Goal: Task Accomplishment & Management: Complete application form

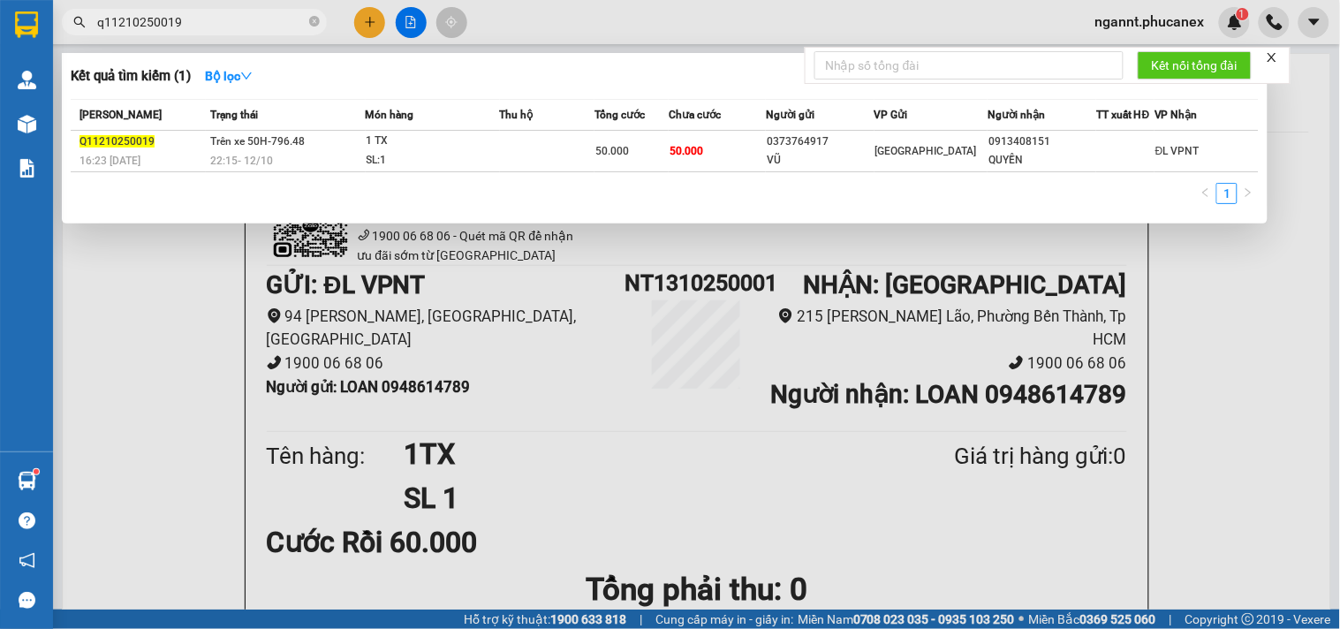
drag, startPoint x: 238, startPoint y: 23, endPoint x: 0, endPoint y: -4, distance: 240.0
click at [0, 0] on html "Kết quả tìm kiếm ( 1 ) Bộ lọc Mã ĐH Trạng thái Món hàng Thu hộ Tổng cước Chưa c…" at bounding box center [670, 314] width 1340 height 629
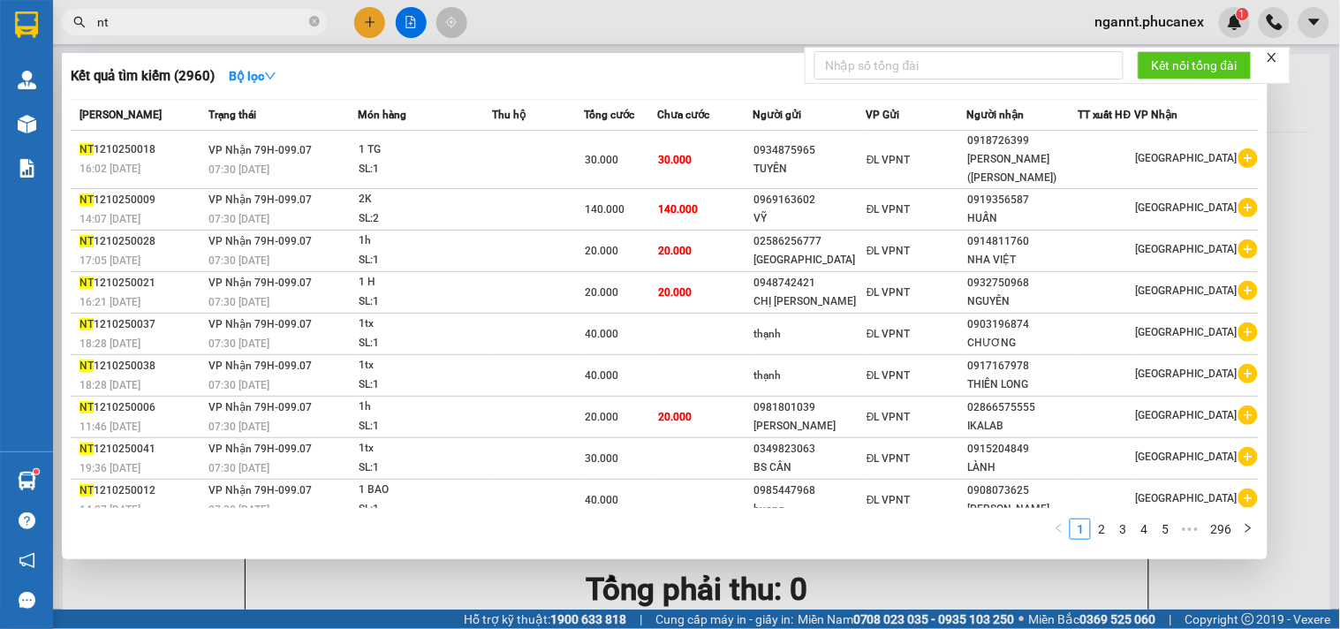
type input "nt"
click at [365, 29] on div at bounding box center [670, 314] width 1340 height 629
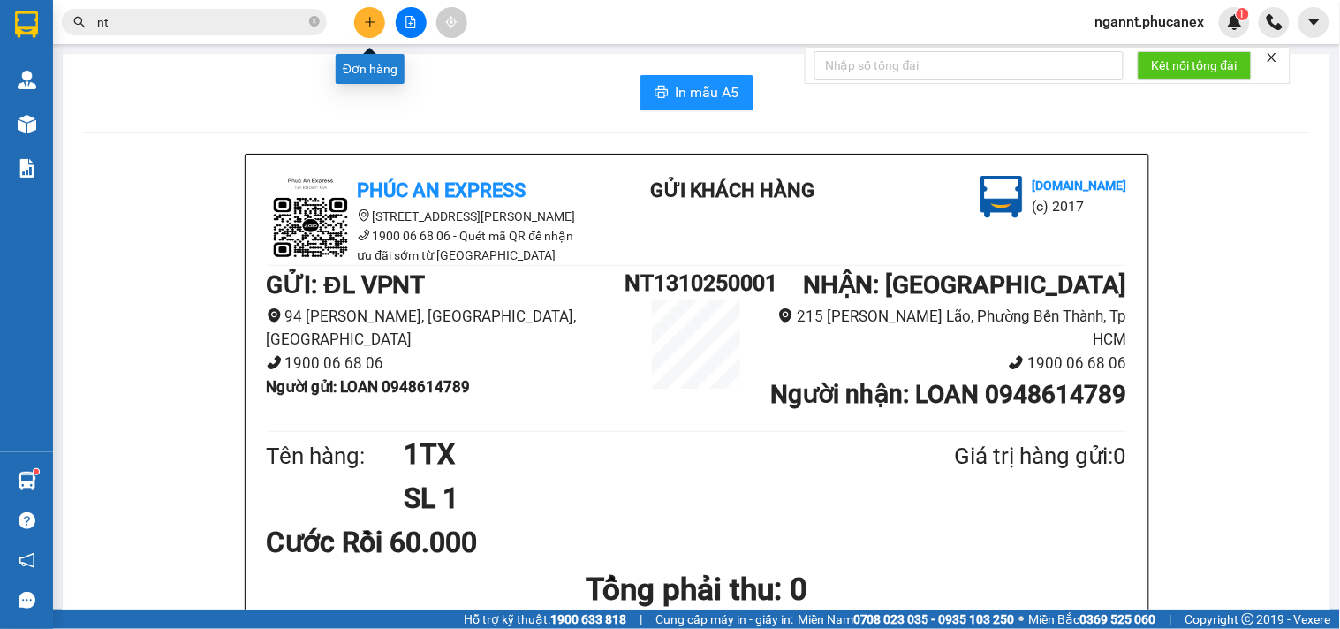
click at [366, 18] on icon "plus" at bounding box center [370, 22] width 12 height 12
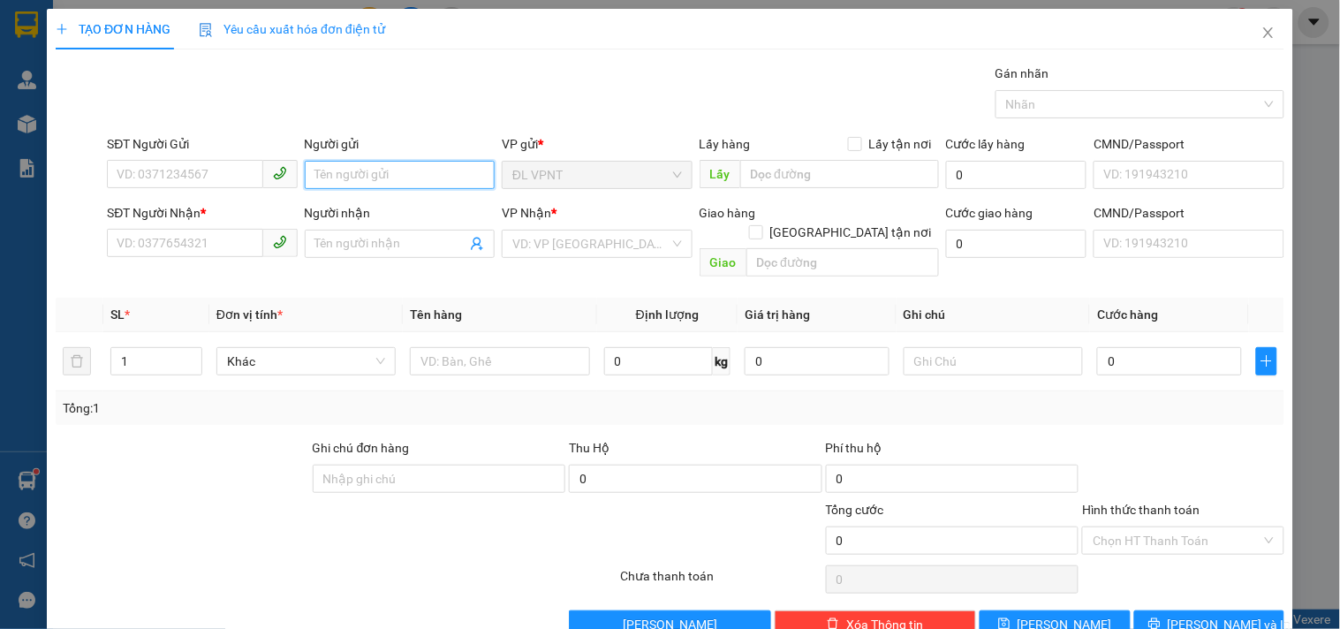
click at [357, 183] on input "Người gửi" at bounding box center [400, 175] width 190 height 28
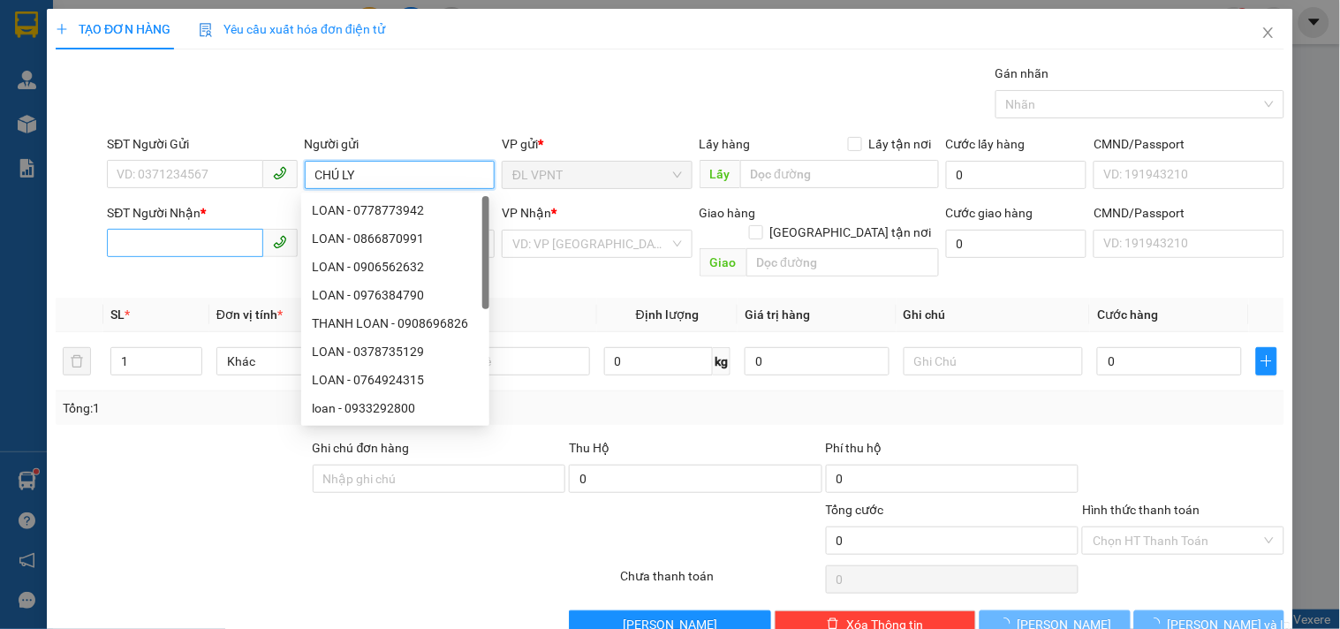
type input "CHÚ LY"
click at [218, 240] on input "SĐT Người Nhận *" at bounding box center [184, 243] width 155 height 28
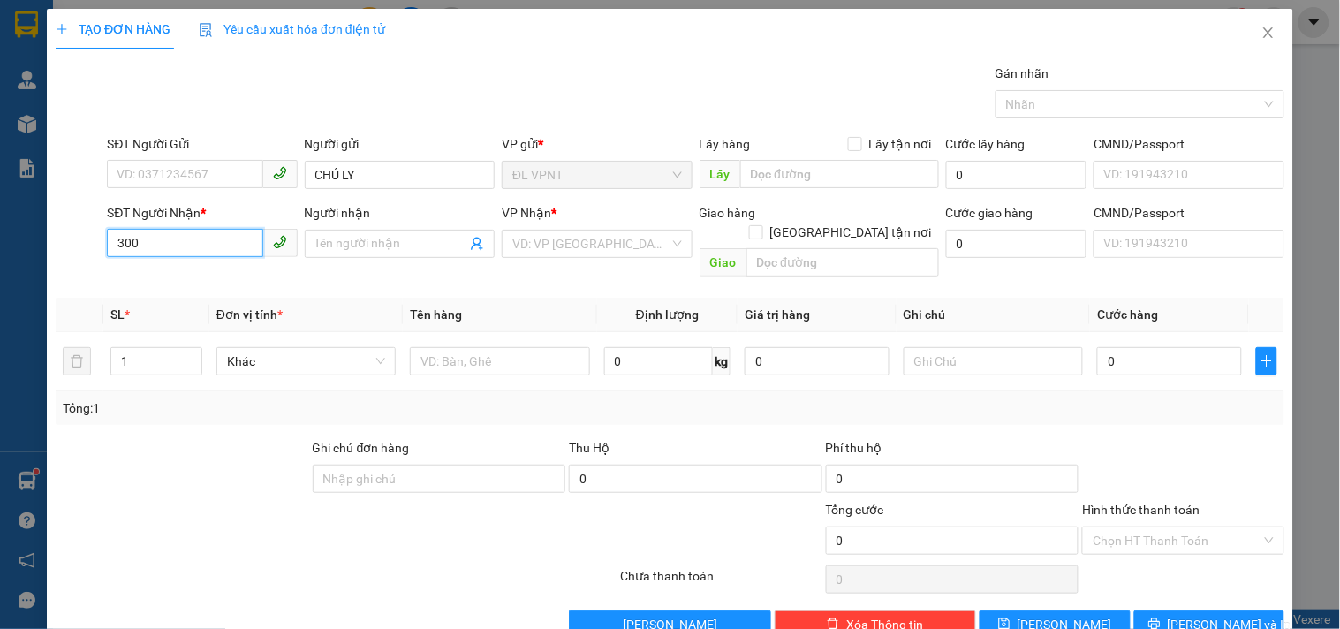
click at [218, 240] on input "300" at bounding box center [184, 243] width 155 height 28
click at [203, 310] on div "0908171300 - HT" at bounding box center [200, 307] width 167 height 19
type input "0908171300"
type input "HT"
type input "0908171300"
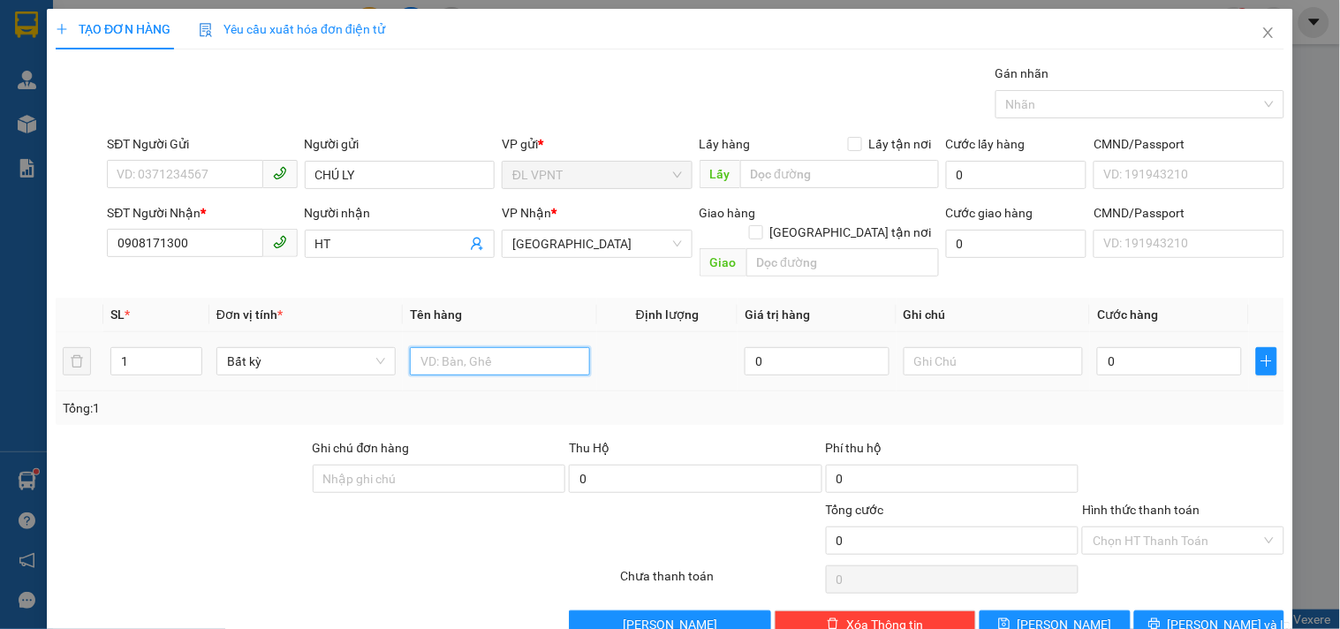
click at [552, 349] on input "text" at bounding box center [499, 361] width 179 height 28
type input "1HS"
click at [1123, 347] on input "0" at bounding box center [1169, 361] width 145 height 28
type input "2"
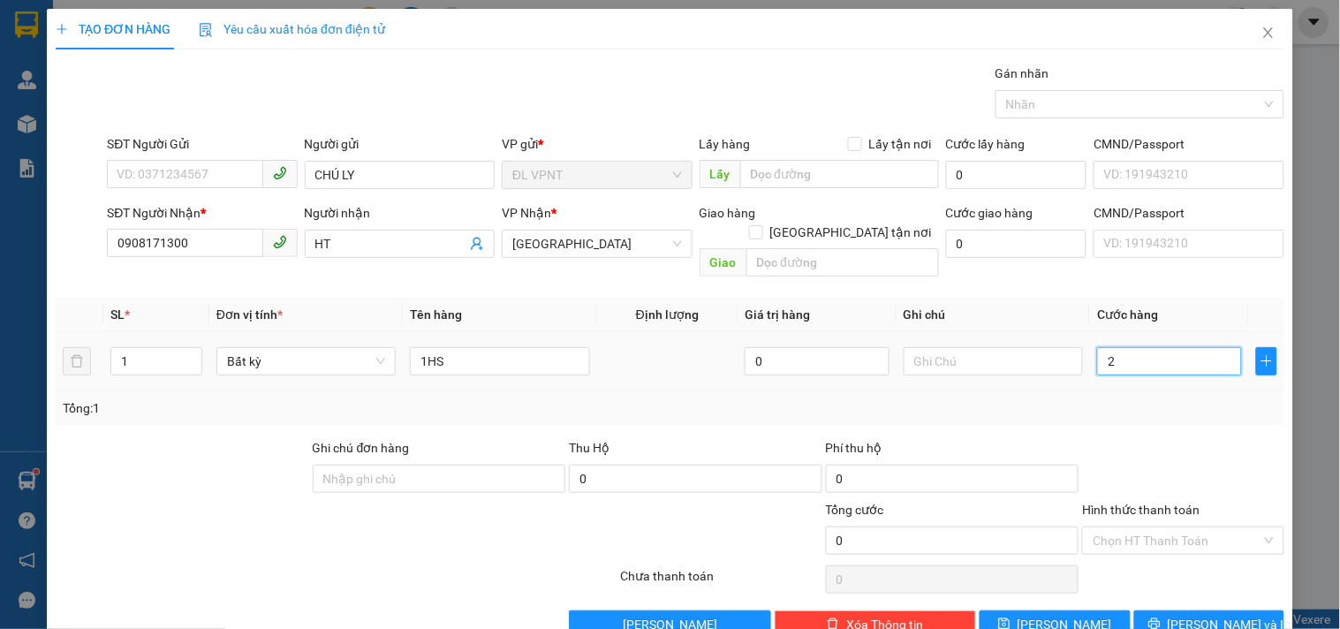
type input "2"
type input "20"
type input "20.000"
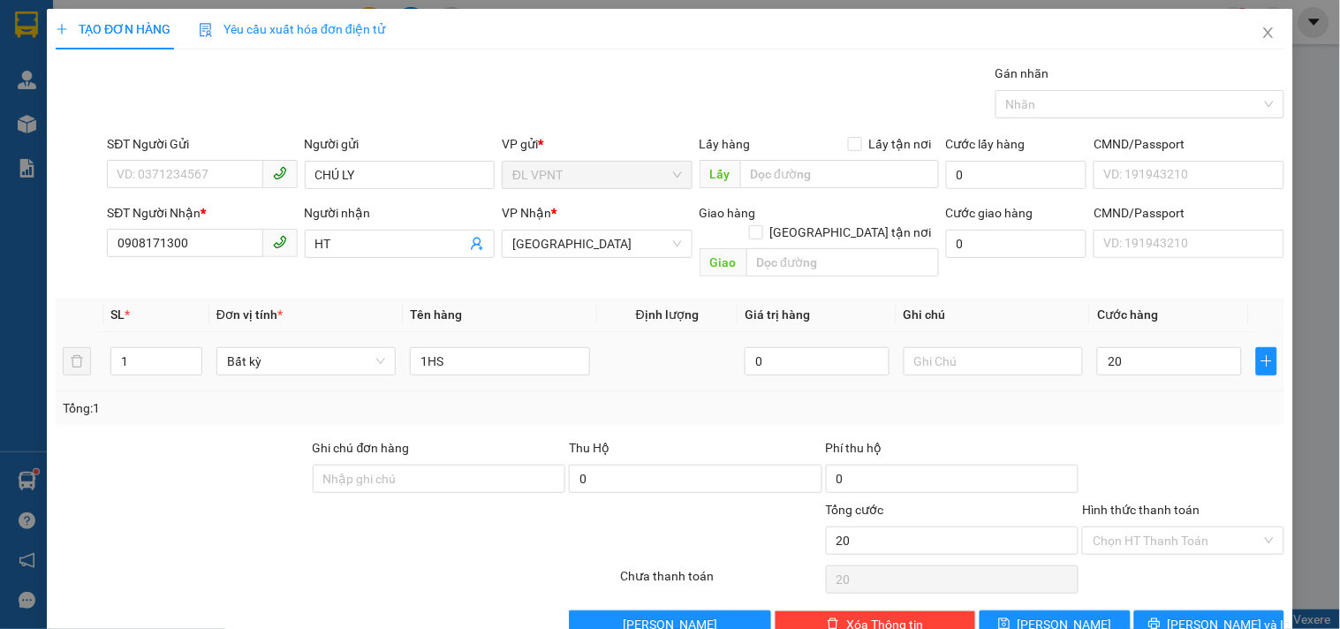
type input "20.000"
click at [1108, 367] on td "20.000" at bounding box center [1169, 361] width 159 height 59
click at [1159, 610] on button "[PERSON_NAME] và In" at bounding box center [1209, 624] width 150 height 28
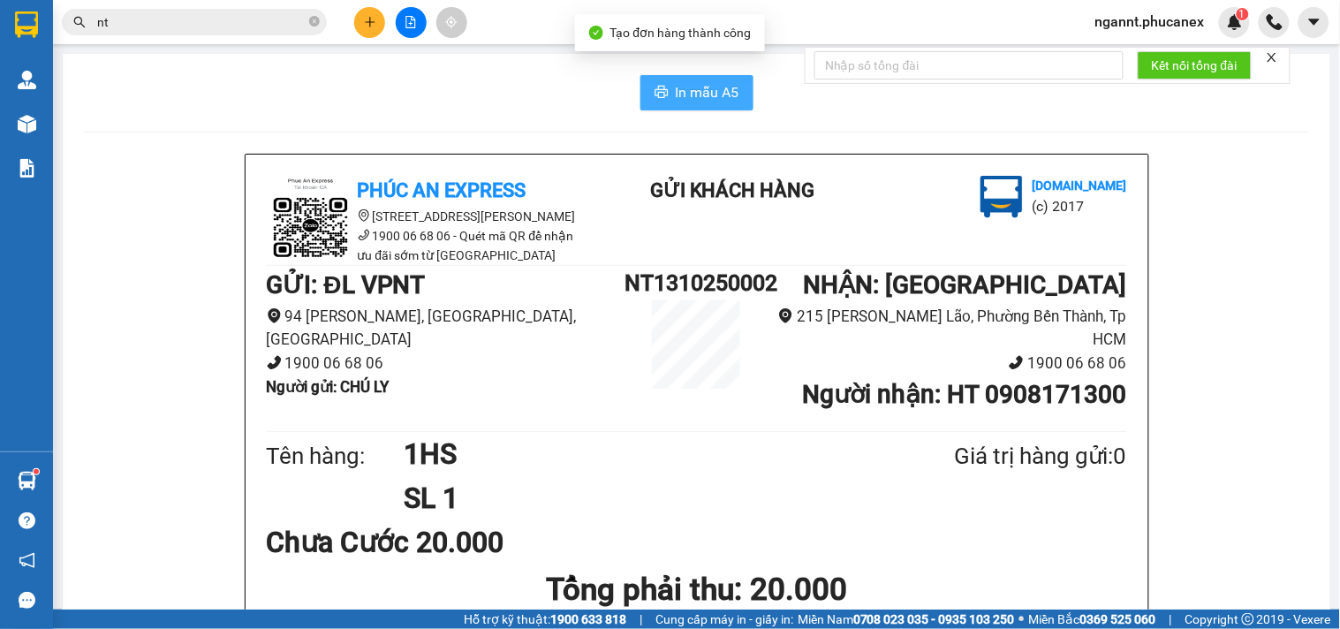
click at [698, 95] on span "In mẫu A5" at bounding box center [708, 92] width 64 height 22
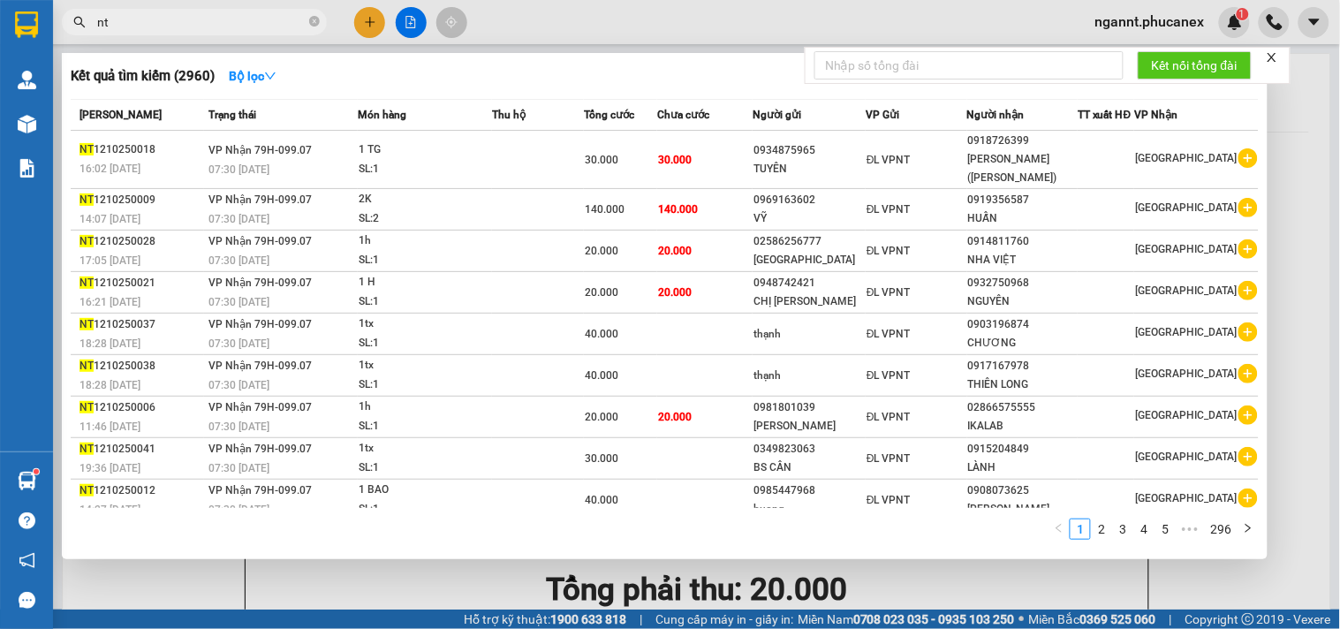
drag, startPoint x: 228, startPoint y: 18, endPoint x: 65, endPoint y: 18, distance: 162.5
click at [65, 18] on span "nt" at bounding box center [194, 22] width 265 height 26
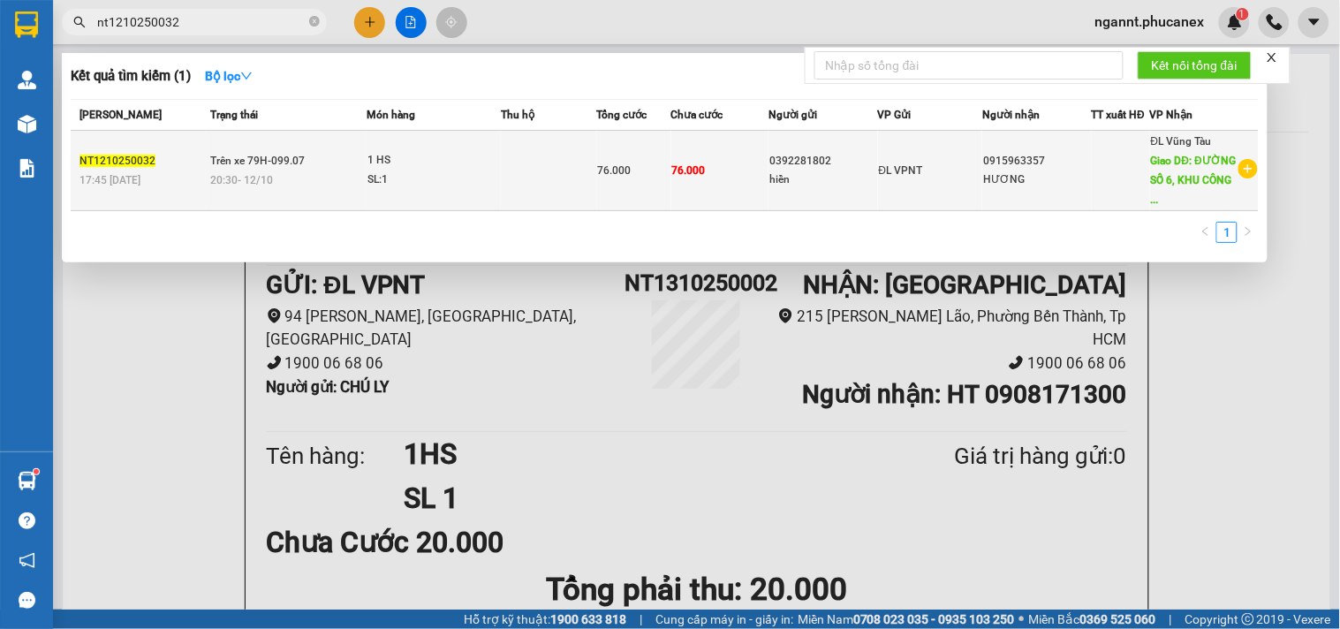
type input "nt1210250032"
click at [859, 186] on div "hiền" at bounding box center [822, 179] width 107 height 19
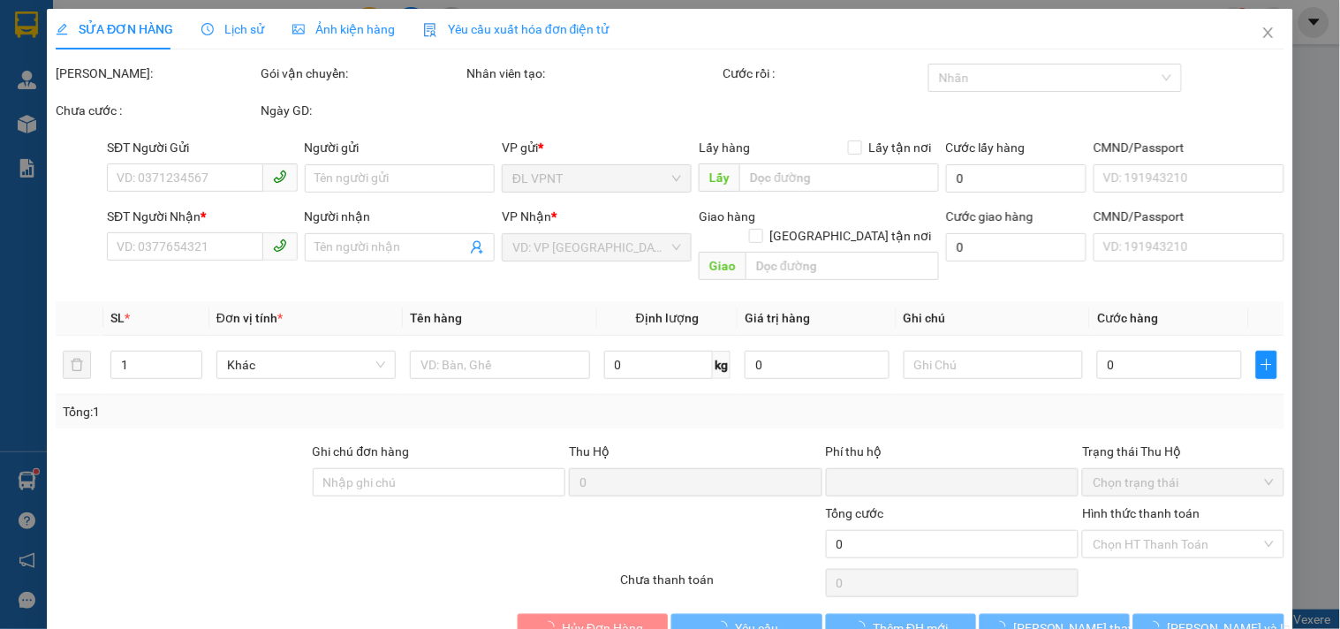
type input "0392281802"
type input "hiền"
type input "0915963357"
type input "HƯƠNG"
type input "ĐƯỜNG SỐ 6, KHU CÔNG NGHIỆP [GEOGRAPHIC_DATA], P. RẠCH DỪA"
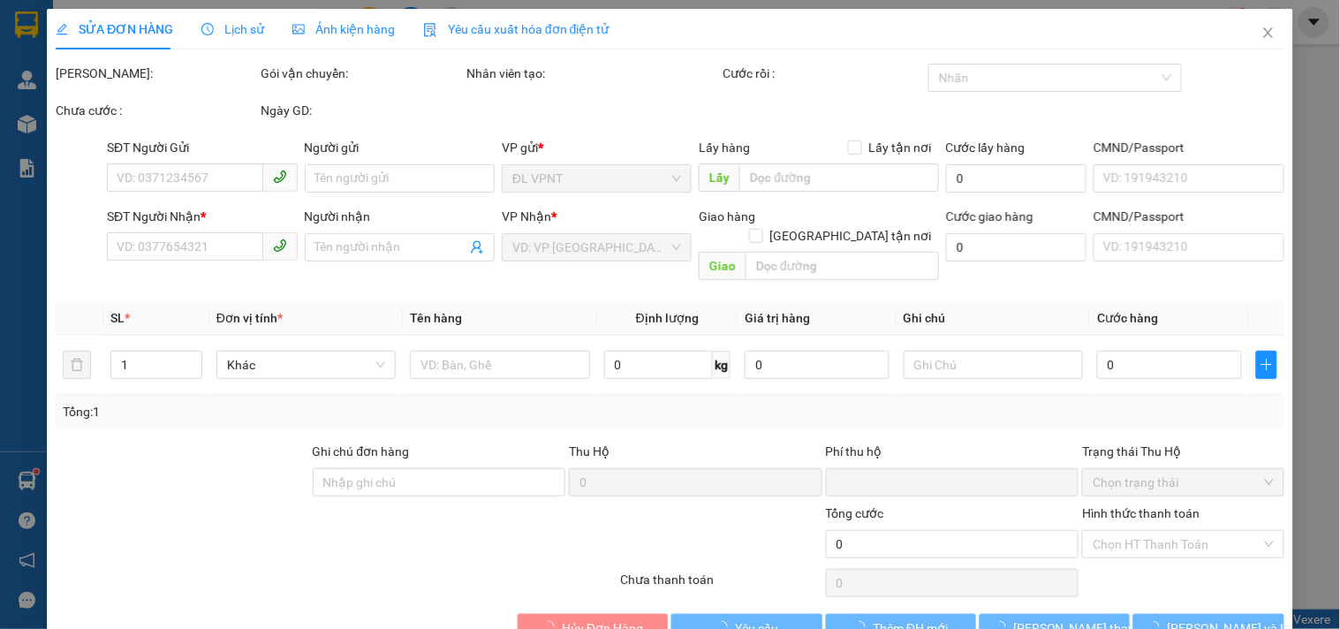
type input "40.000"
type input "0"
type input "76.000"
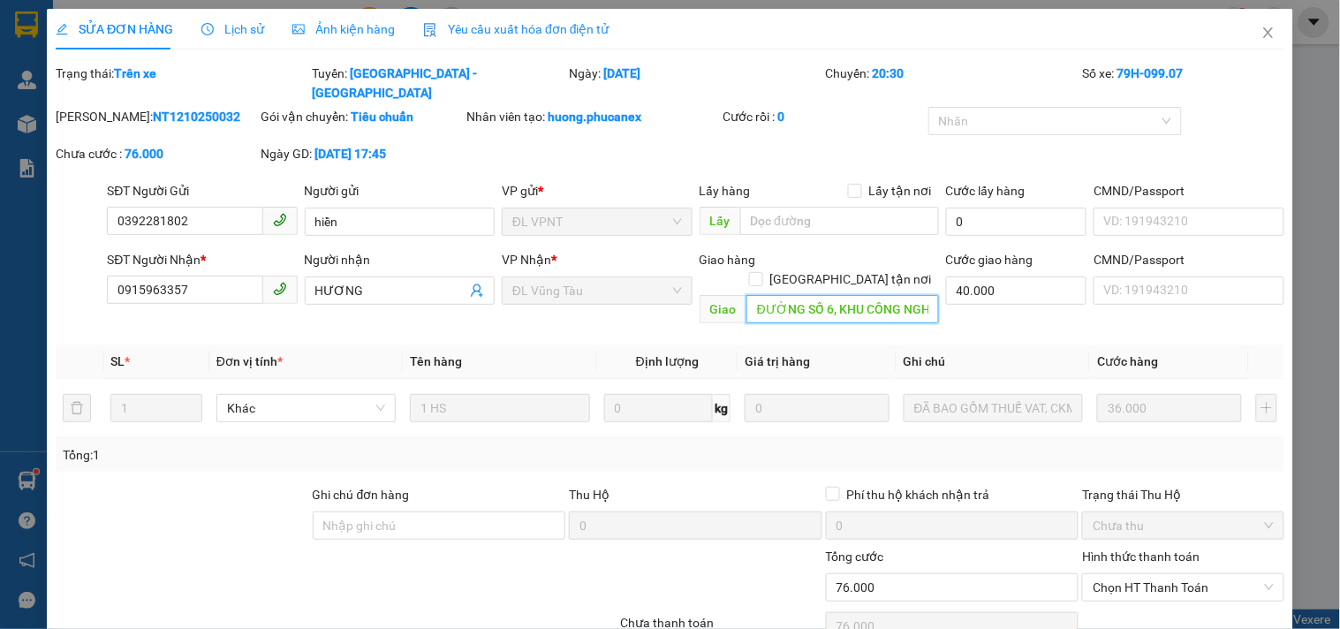
click at [835, 295] on input "ĐƯỜNG SỐ 6, KHU CÔNG NGHIỆP [GEOGRAPHIC_DATA], P. RẠCH DỪA" at bounding box center [842, 309] width 193 height 28
click at [849, 295] on input "ĐƯỜNG SỐ 6, KHU CÔNG NGHIỆP [GEOGRAPHIC_DATA], P. RẠCH DỪA" at bounding box center [842, 309] width 193 height 28
click at [1261, 33] on icon "close" at bounding box center [1268, 33] width 14 height 14
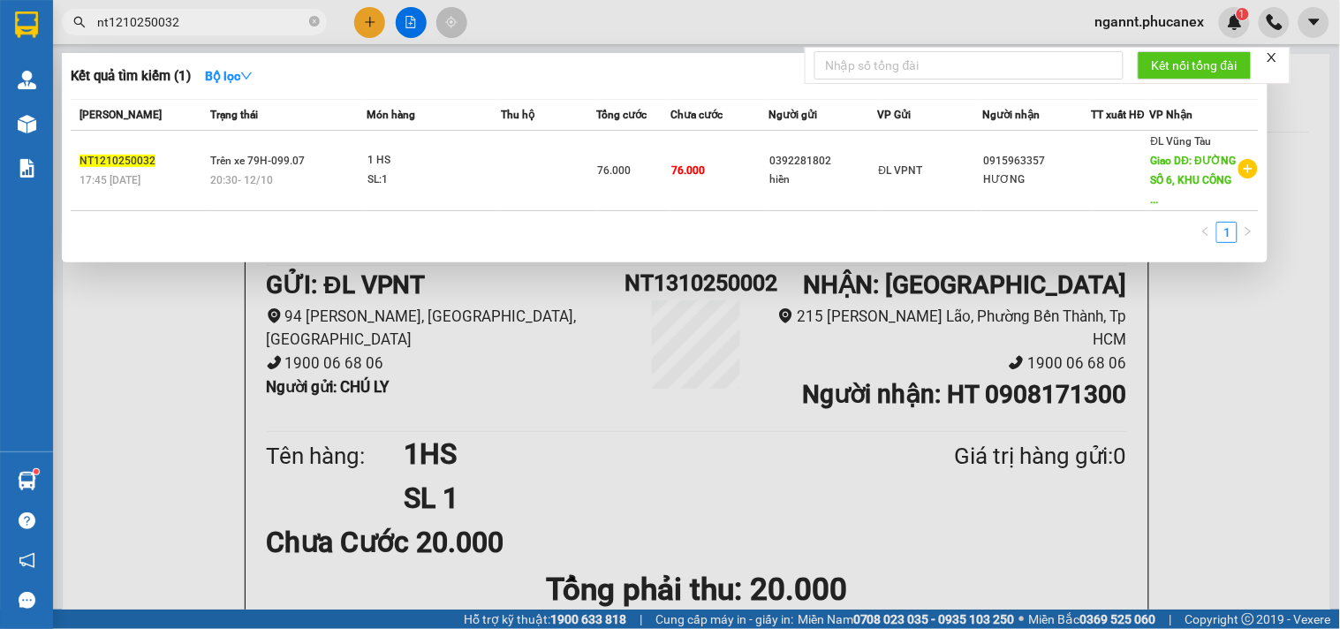
click at [247, 20] on input "nt1210250032" at bounding box center [201, 21] width 208 height 19
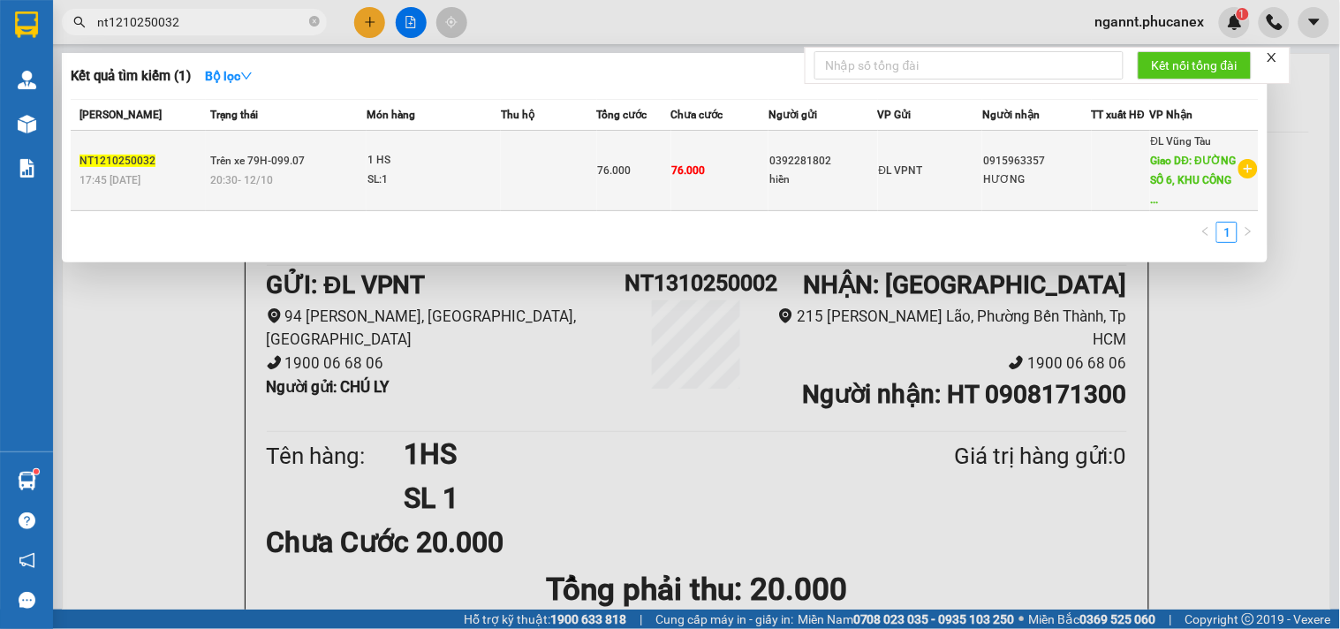
click at [518, 184] on td at bounding box center [549, 171] width 96 height 80
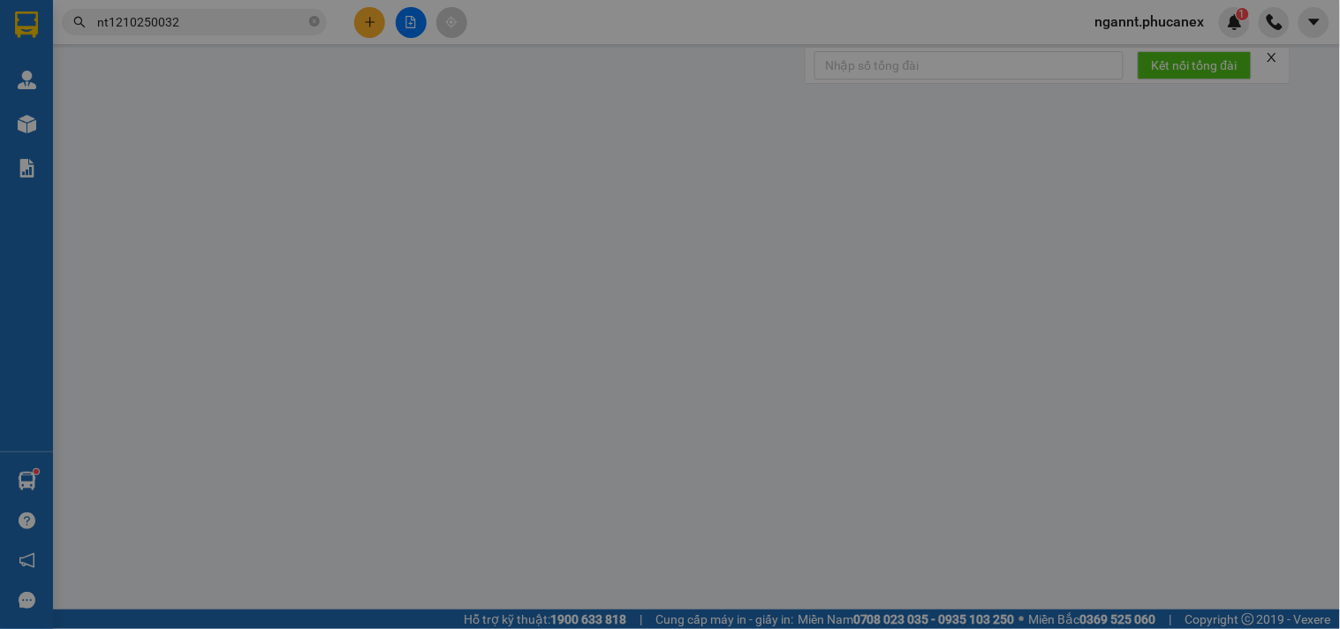
type input "0392281802"
type input "hiền"
type input "0915963357"
type input "HƯƠNG"
type input "ĐƯỜNG SỐ 6, KHU CÔNG NGHIỆP [GEOGRAPHIC_DATA], P. RẠCH DỪA"
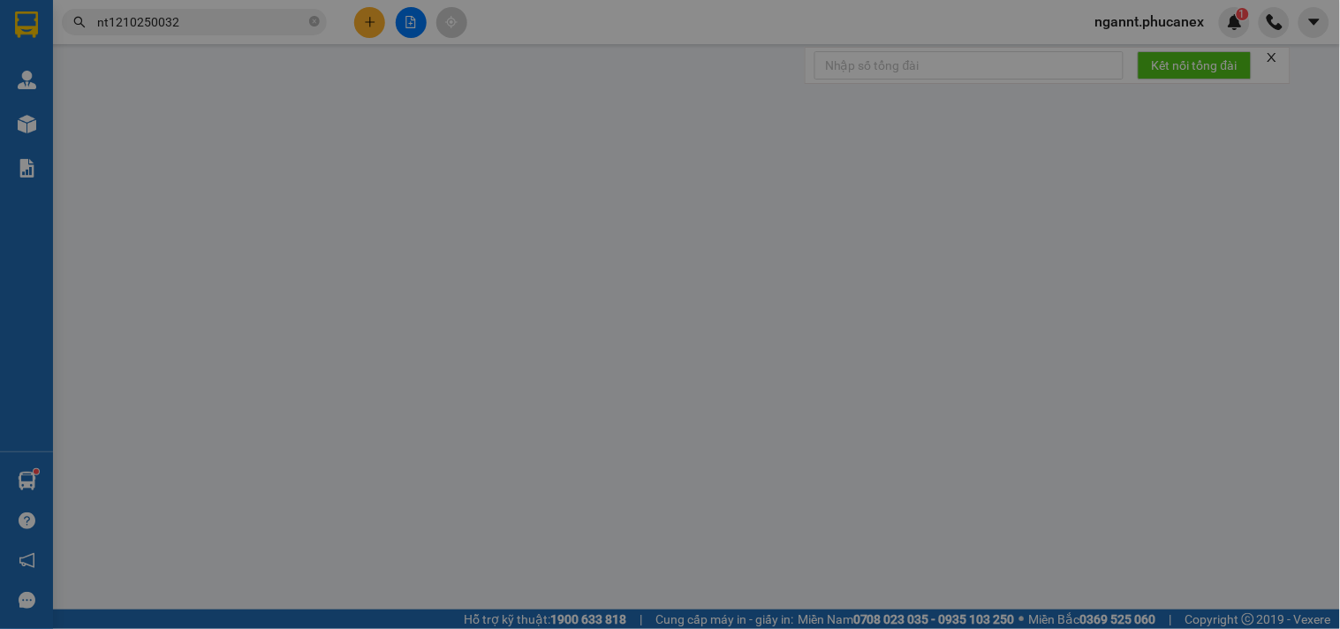
type input "40.000"
type input "0"
type input "76.000"
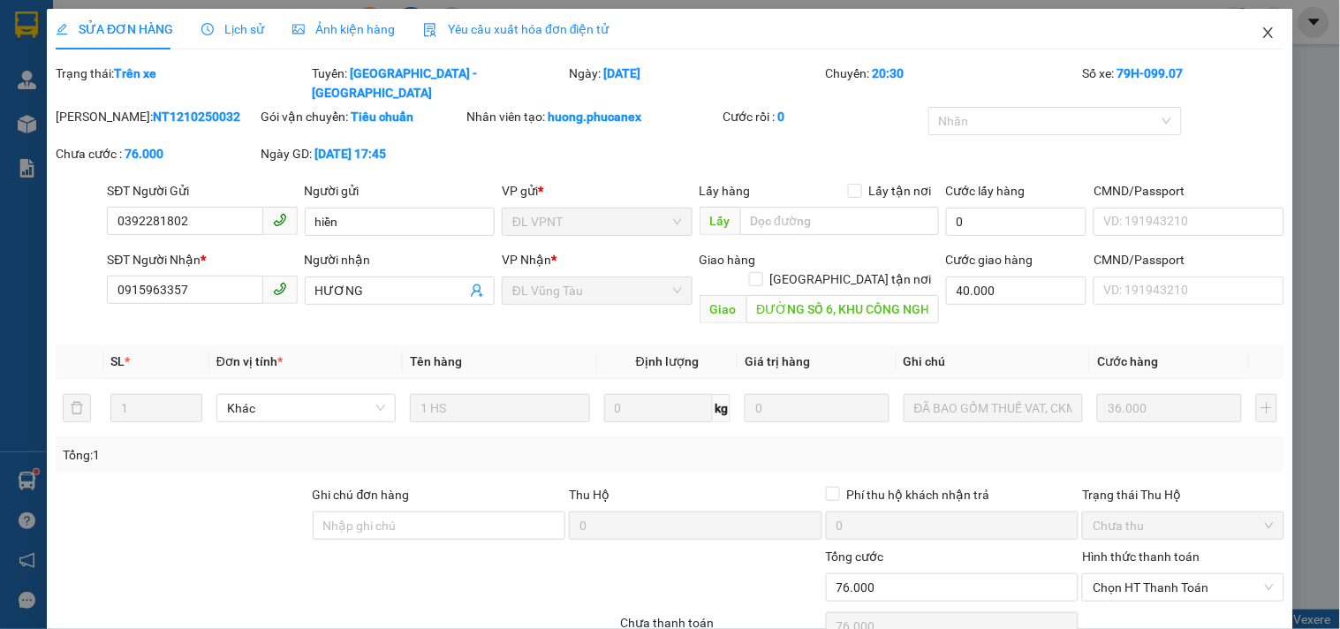
click at [1246, 26] on span "Close" at bounding box center [1268, 33] width 49 height 49
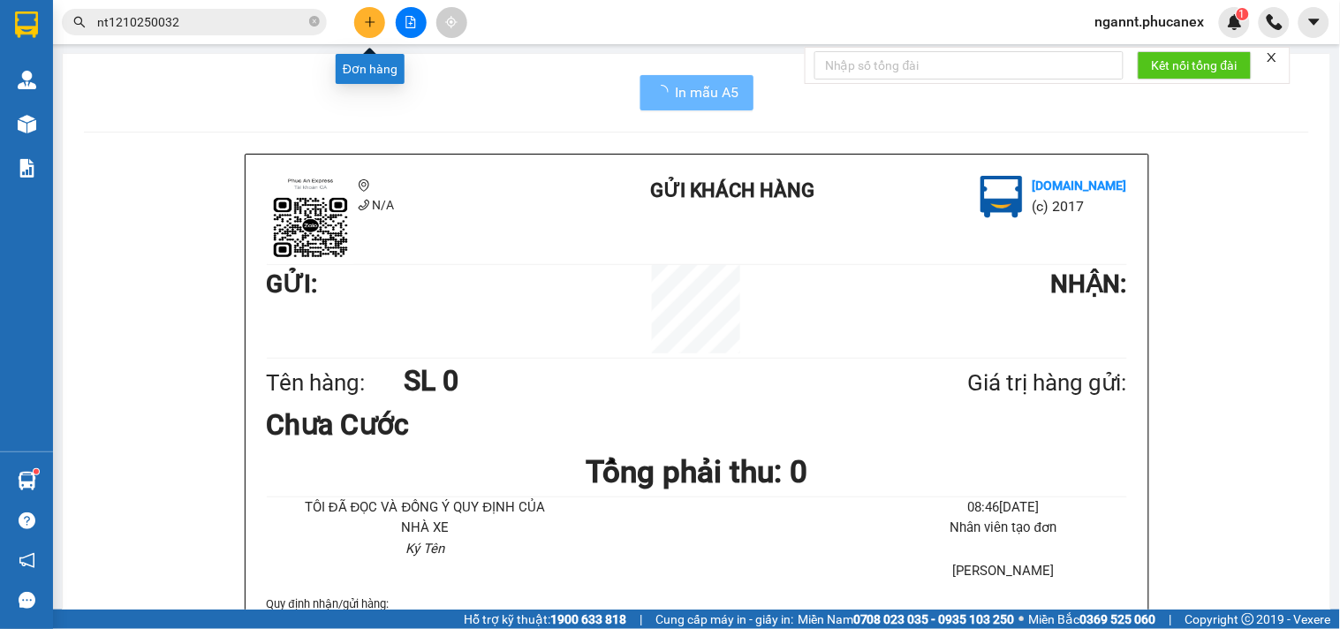
click at [377, 28] on button at bounding box center [369, 22] width 31 height 31
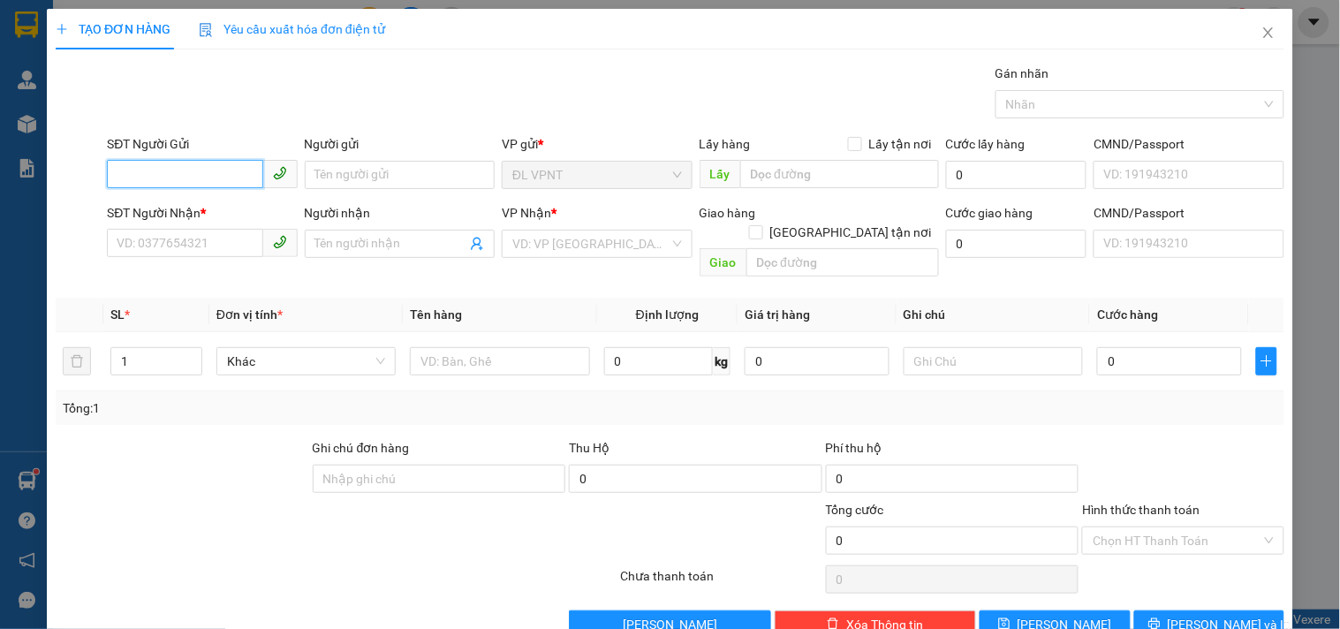
click at [227, 170] on input "SĐT Người Gửi" at bounding box center [184, 174] width 155 height 28
type input "0989336288"
click at [223, 218] on div "0989336288 - LAN" at bounding box center [200, 209] width 167 height 19
type input "LAN"
type input "0907320355"
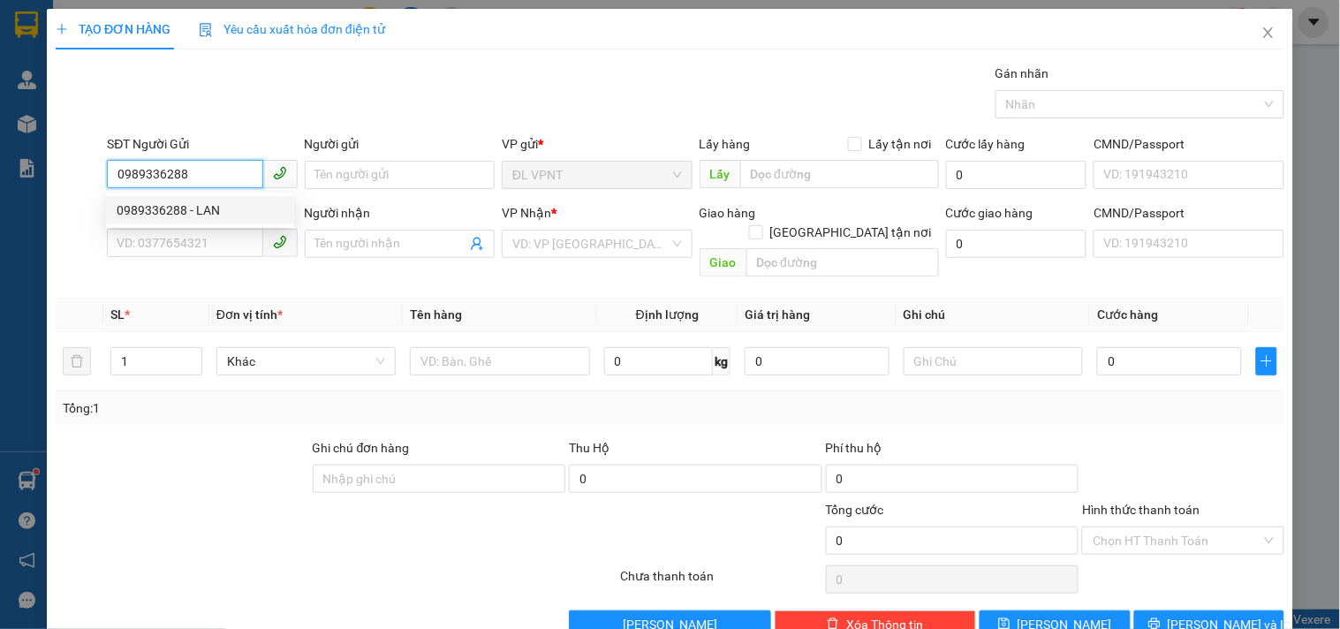
type input "HẰNG"
type input "86/33/16 ĐƯỜNG 100,BÌNH THỚI,P14,Q11"
type input "70.000"
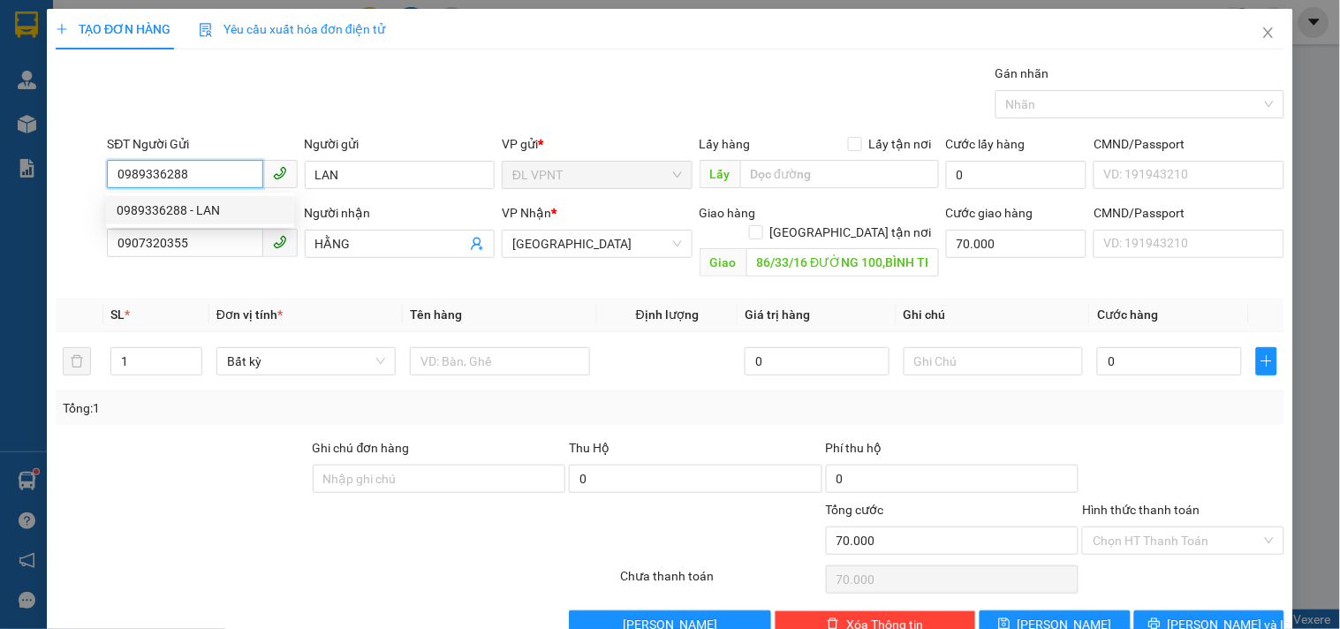
drag, startPoint x: 214, startPoint y: 177, endPoint x: 116, endPoint y: 175, distance: 98.1
click at [116, 175] on input "0989336288" at bounding box center [184, 174] width 155 height 28
type input "0989336288"
drag, startPoint x: 196, startPoint y: 243, endPoint x: 67, endPoint y: 247, distance: 129.0
click at [67, 247] on div "SĐT Người Nhận * 0907320355 0907320355 Người nhận HẰNG VP Nhận * [GEOGRAPHIC_DA…" at bounding box center [670, 243] width 1232 height 81
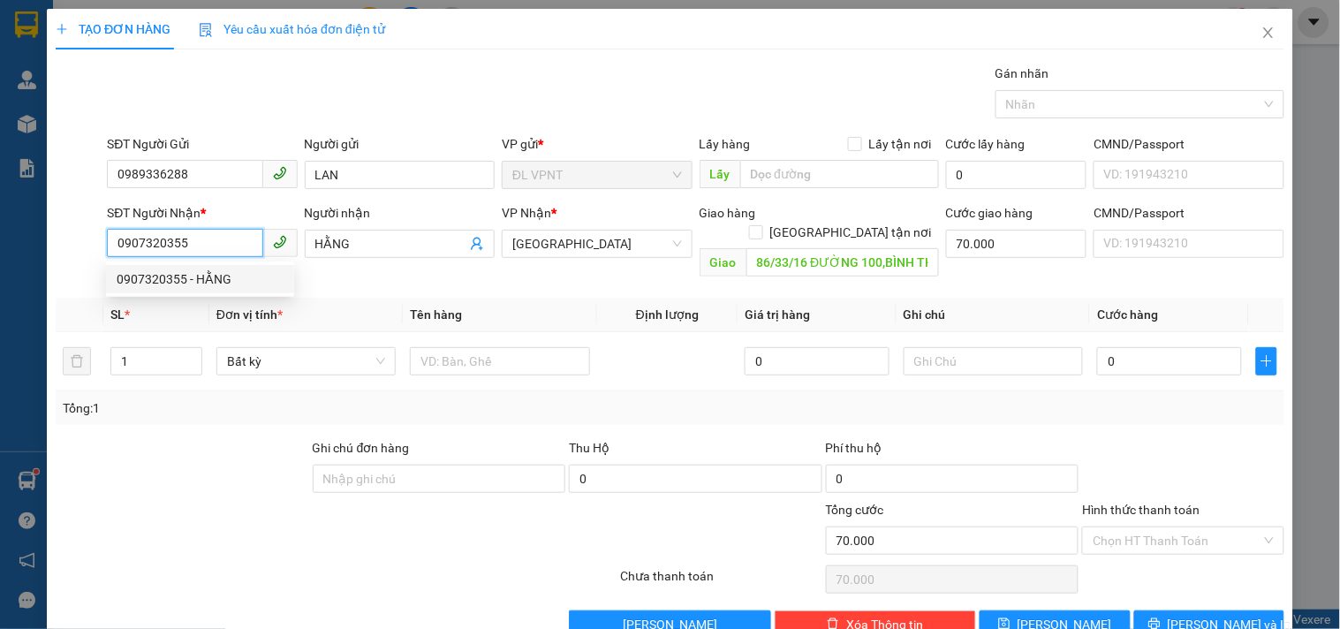
paste input "89336288"
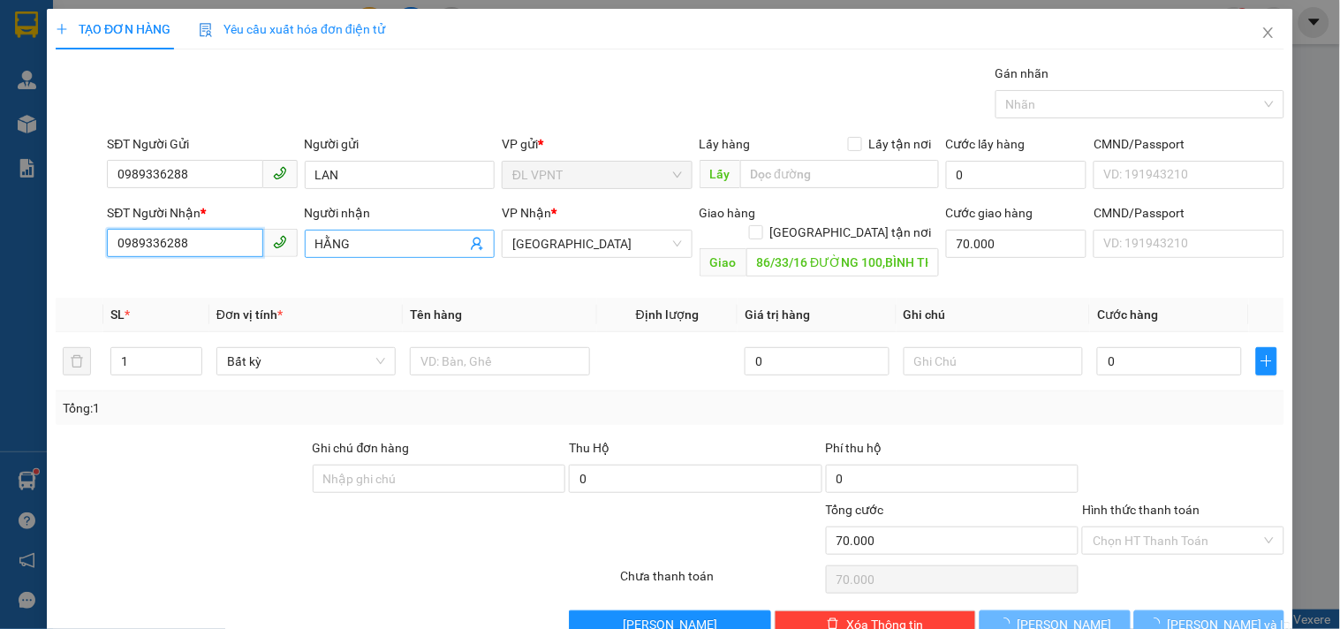
type input "0989336288"
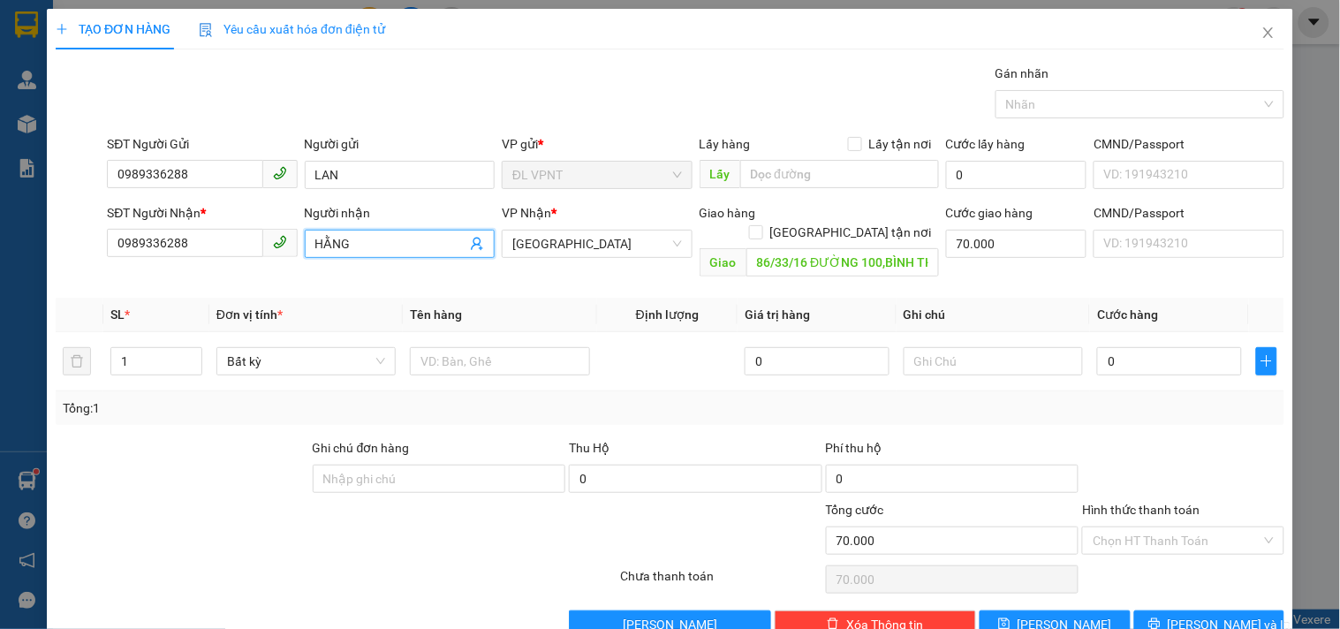
drag, startPoint x: 354, startPoint y: 246, endPoint x: 276, endPoint y: 247, distance: 77.7
click at [276, 247] on div "SĐT Người Nhận * 0989336288 Người nhận HẰNG VP Nhận * [GEOGRAPHIC_DATA] tận nơi…" at bounding box center [695, 243] width 1184 height 81
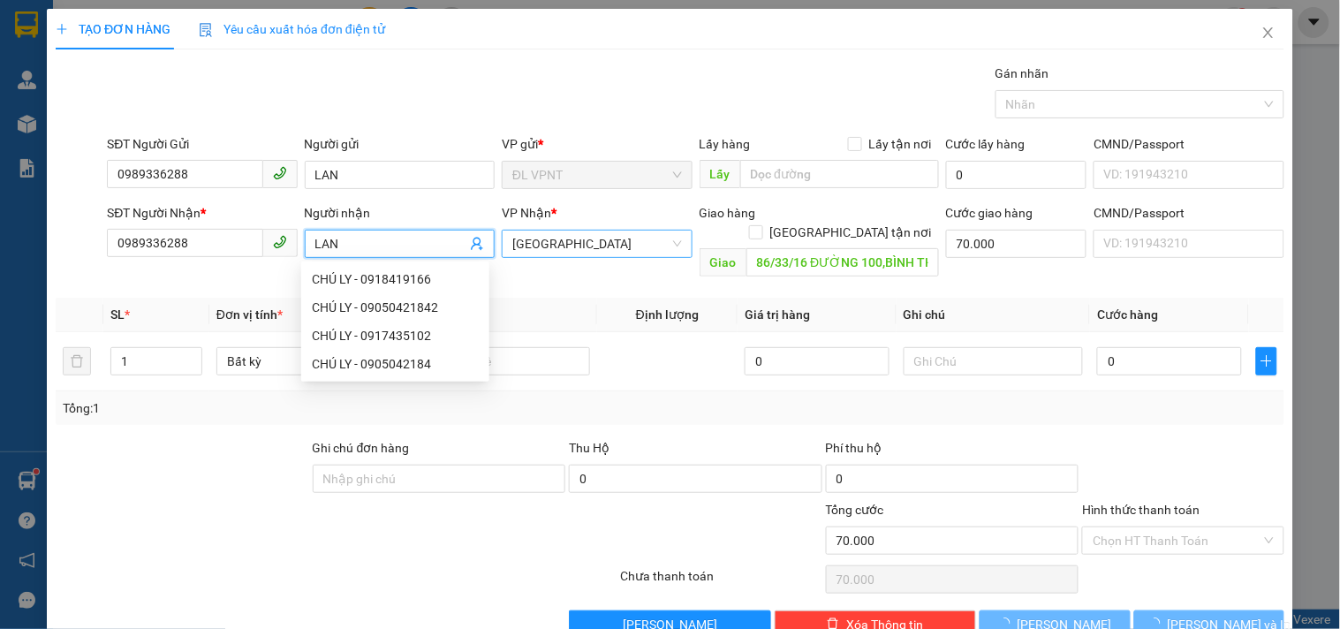
click at [519, 233] on span "[GEOGRAPHIC_DATA]" at bounding box center [596, 244] width 169 height 26
type input "LAN"
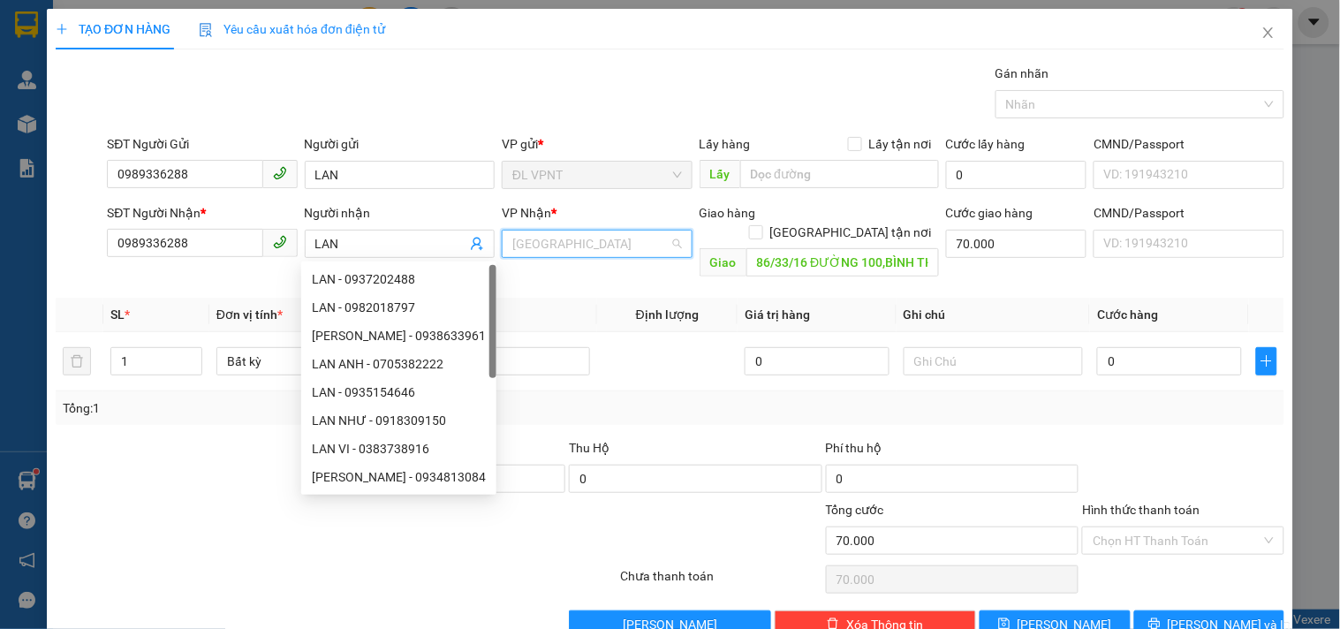
scroll to position [28, 0]
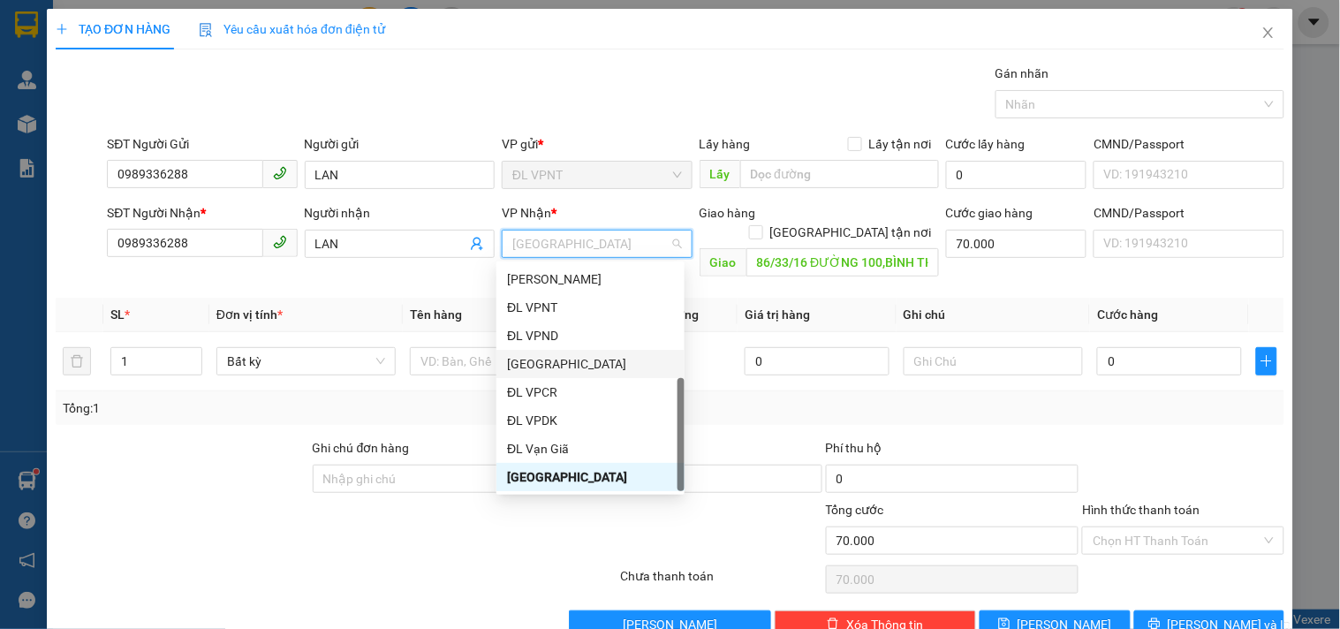
click at [540, 350] on div "[GEOGRAPHIC_DATA]" at bounding box center [590, 364] width 188 height 28
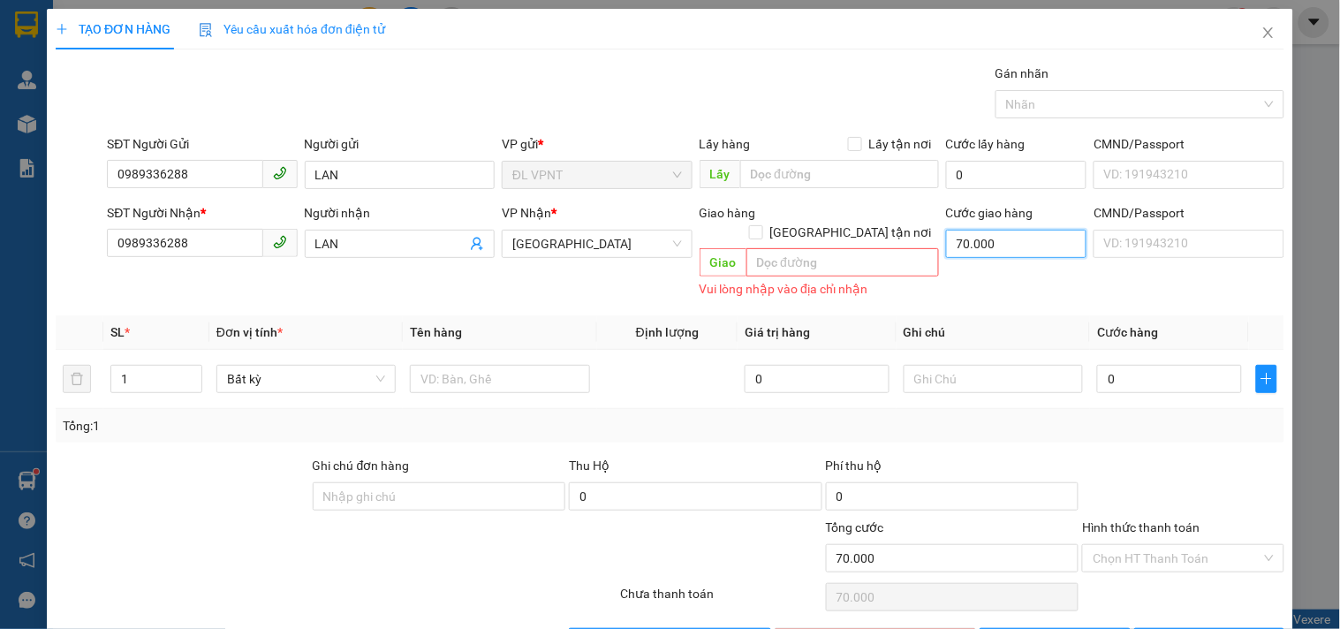
click at [968, 247] on input "70.000" at bounding box center [1016, 244] width 141 height 28
type input "0"
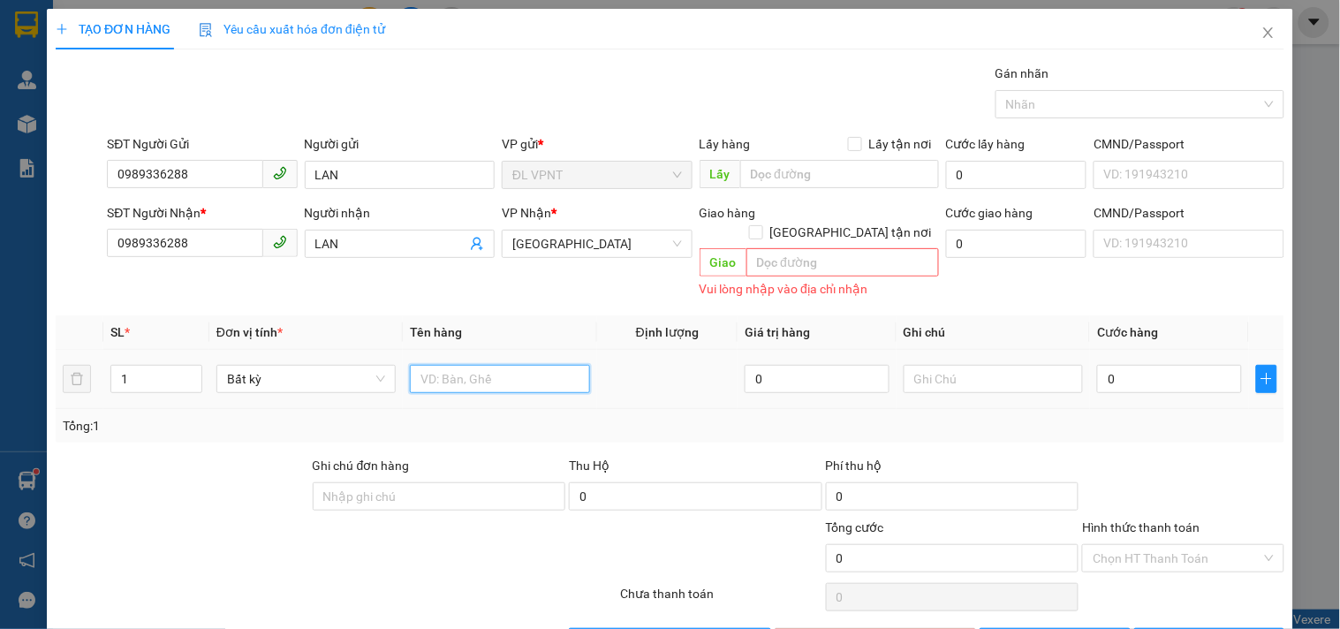
click at [458, 365] on input "text" at bounding box center [499, 379] width 179 height 28
type input "1 XE MÁY 79AA-16149"
click at [1137, 365] on input "0" at bounding box center [1169, 379] width 145 height 28
type input "1"
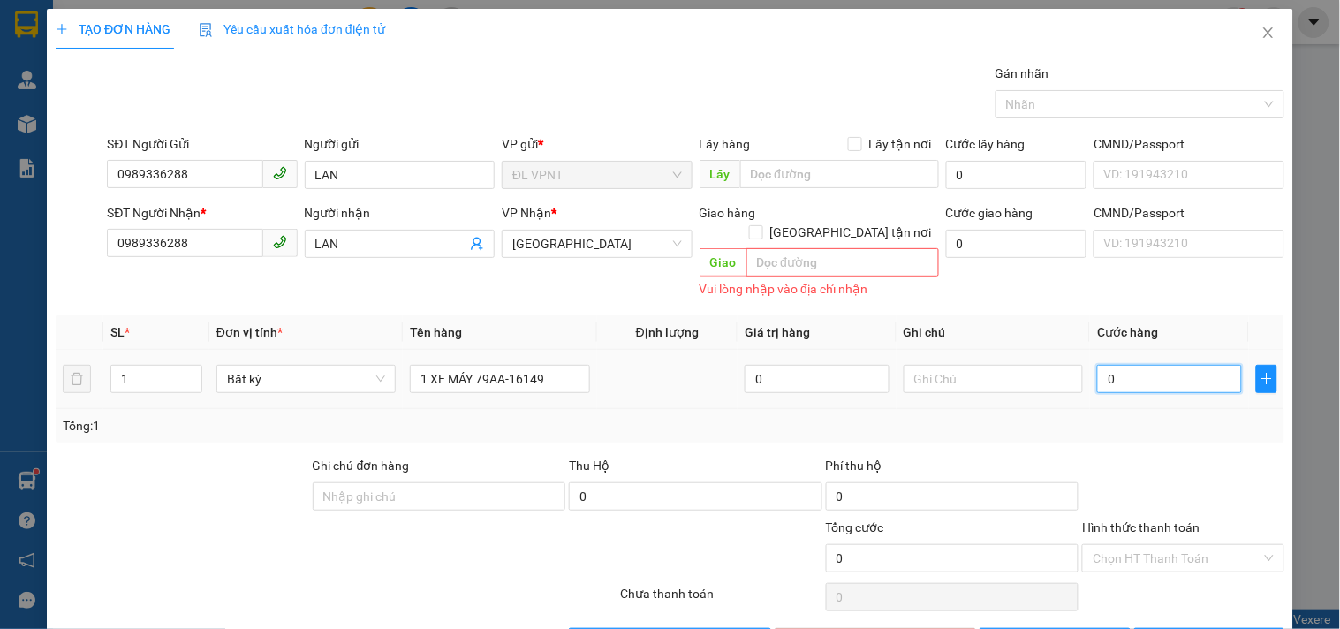
type input "1"
type input "10"
type input "100"
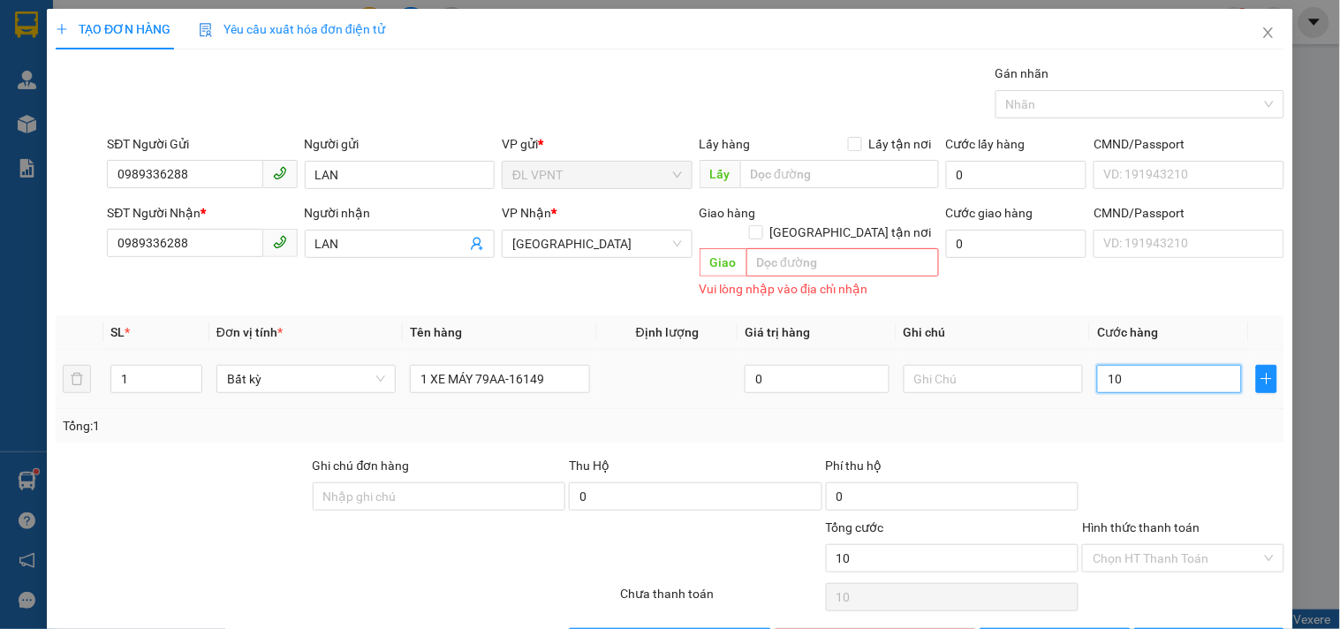
type input "100"
type input "1.000"
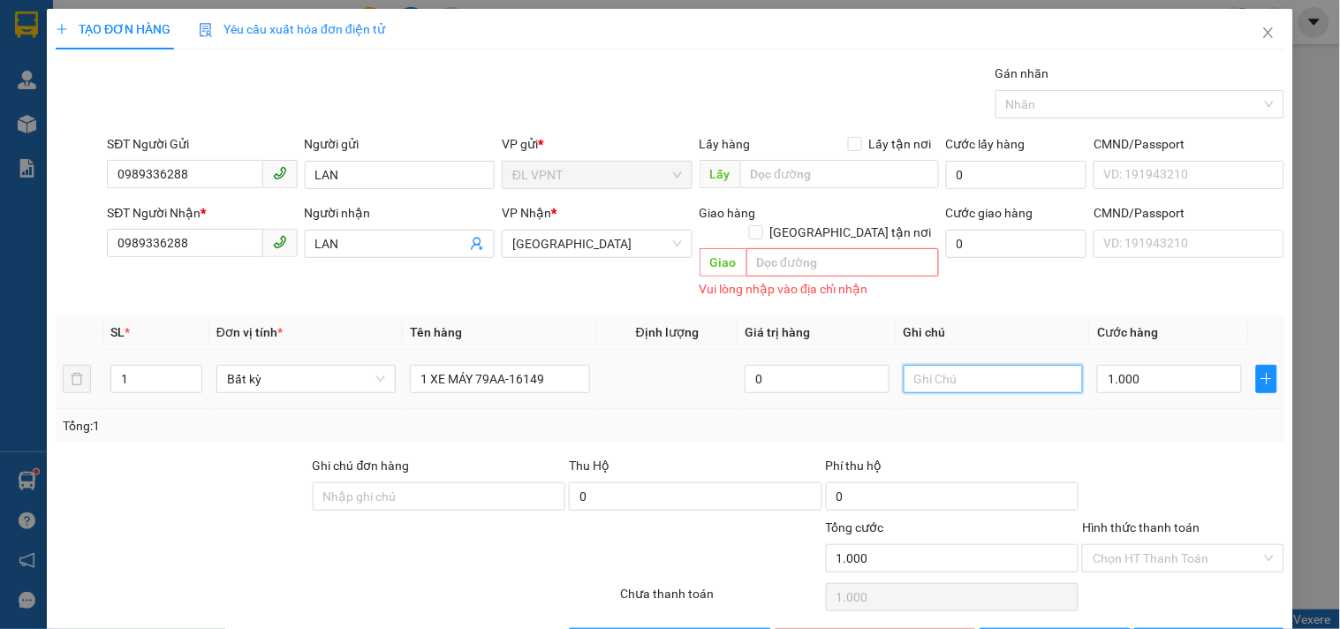
type input "1.000.000"
click at [1048, 365] on input "text" at bounding box center [993, 379] width 179 height 28
click at [908, 416] on div "Tổng: 1" at bounding box center [670, 425] width 1214 height 19
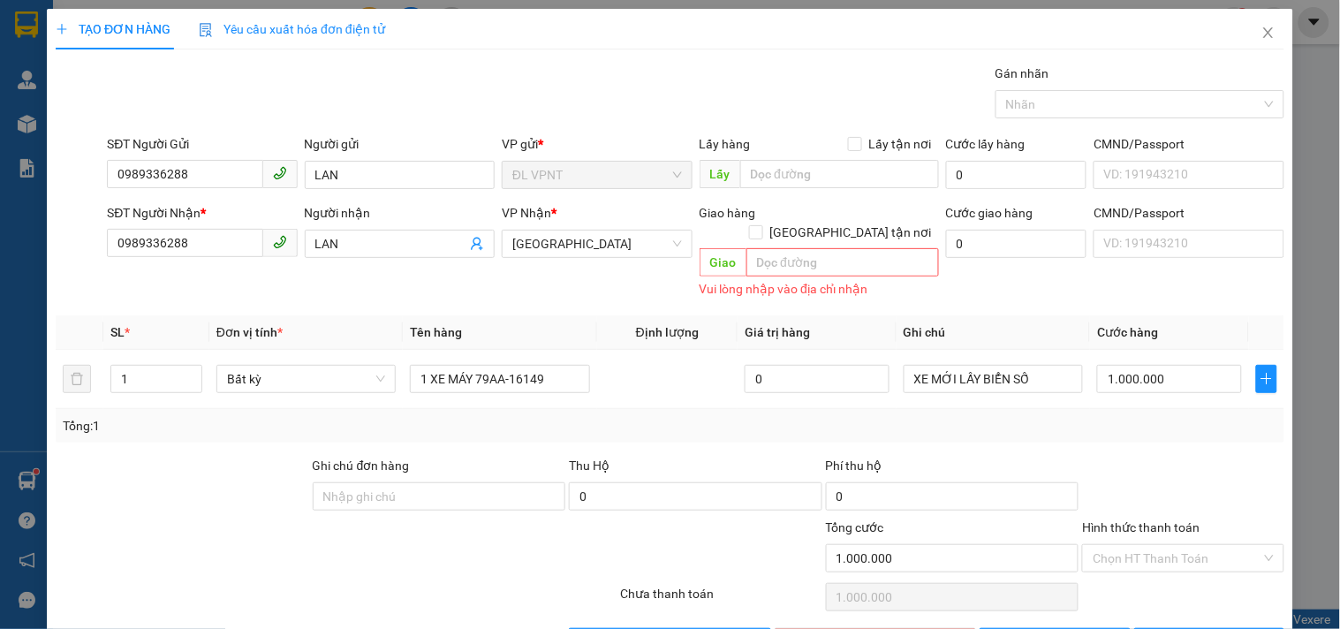
click at [964, 416] on div "Tổng: 1" at bounding box center [670, 425] width 1214 height 19
click at [964, 381] on td "XE MỚI LẤY BIỂN SỐ" at bounding box center [992, 379] width 193 height 59
click at [1029, 367] on input "XE MỚI LẤY BIỂN SỐ" at bounding box center [993, 379] width 179 height 28
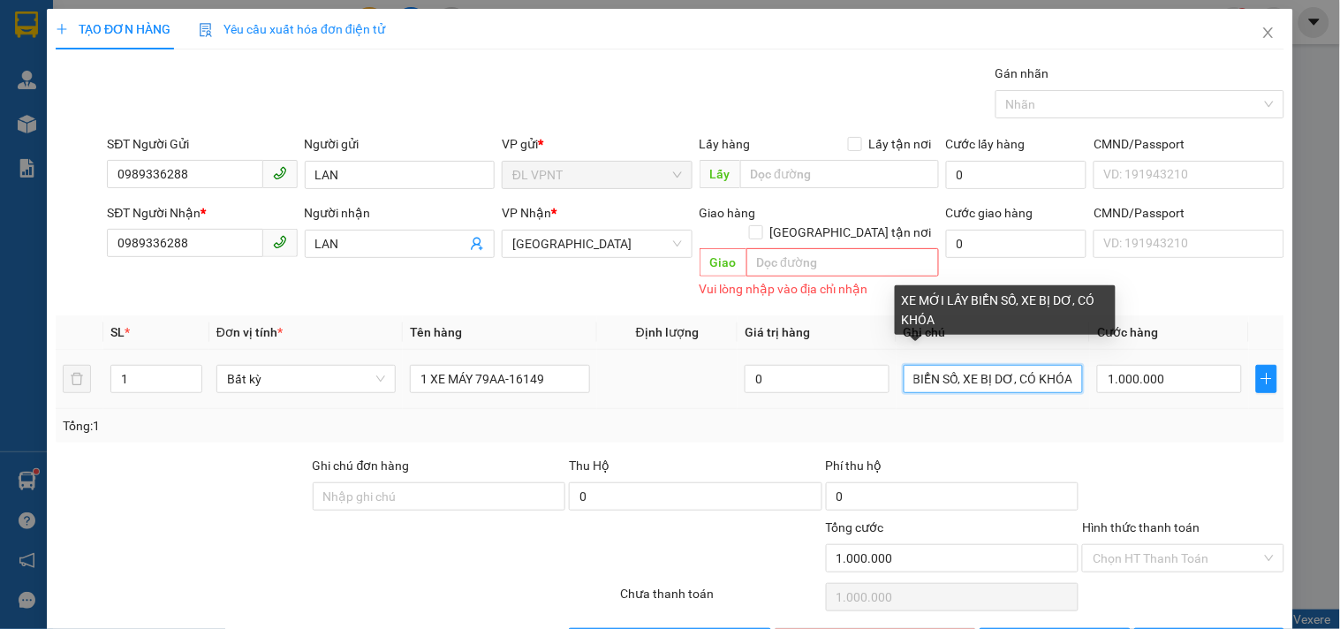
scroll to position [0, 71]
type input "XE MỚI LẤY BIỂN SỐ, XE BỊ DƠ, CÓ KHÓA"
click at [1033, 416] on div "Tổng: 1" at bounding box center [670, 425] width 1214 height 19
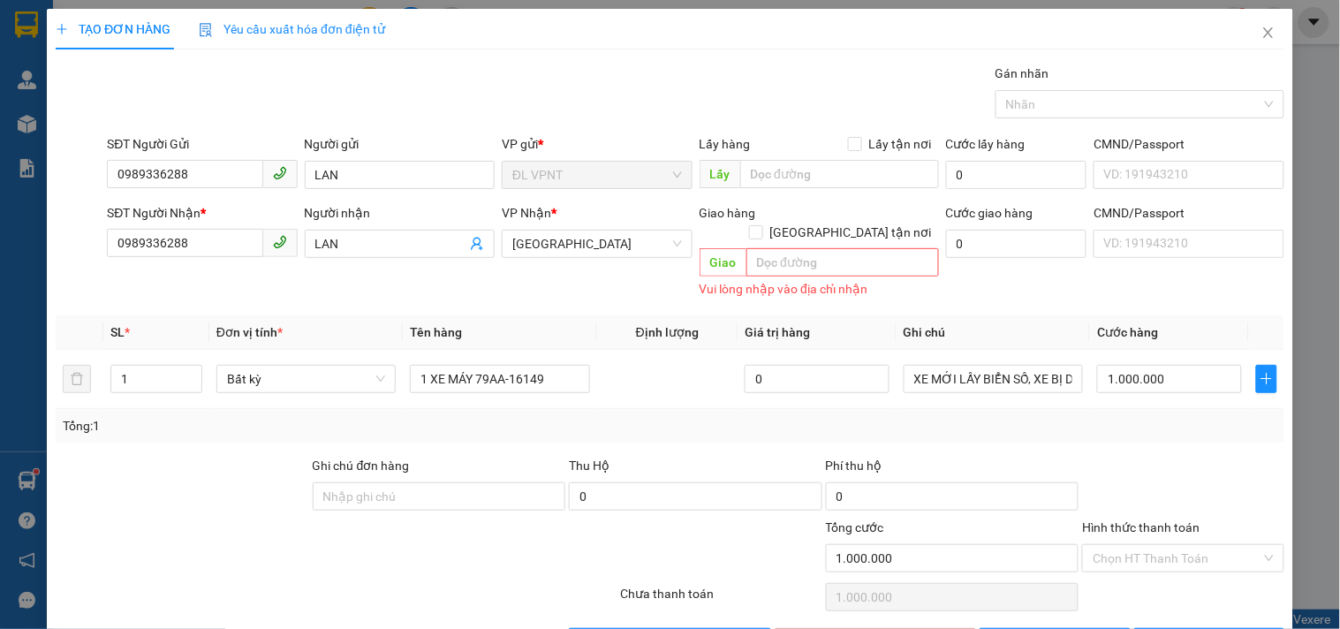
click at [919, 287] on div "Transit Pickup Surcharge Ids Transit Deliver Surcharge Ids Transit Deliver Surc…" at bounding box center [670, 360] width 1229 height 593
click at [999, 365] on input "XE MỚI LẤY BIỂN SỐ, XE BỊ DƠ, CÓ KHÓA" at bounding box center [993, 379] width 179 height 28
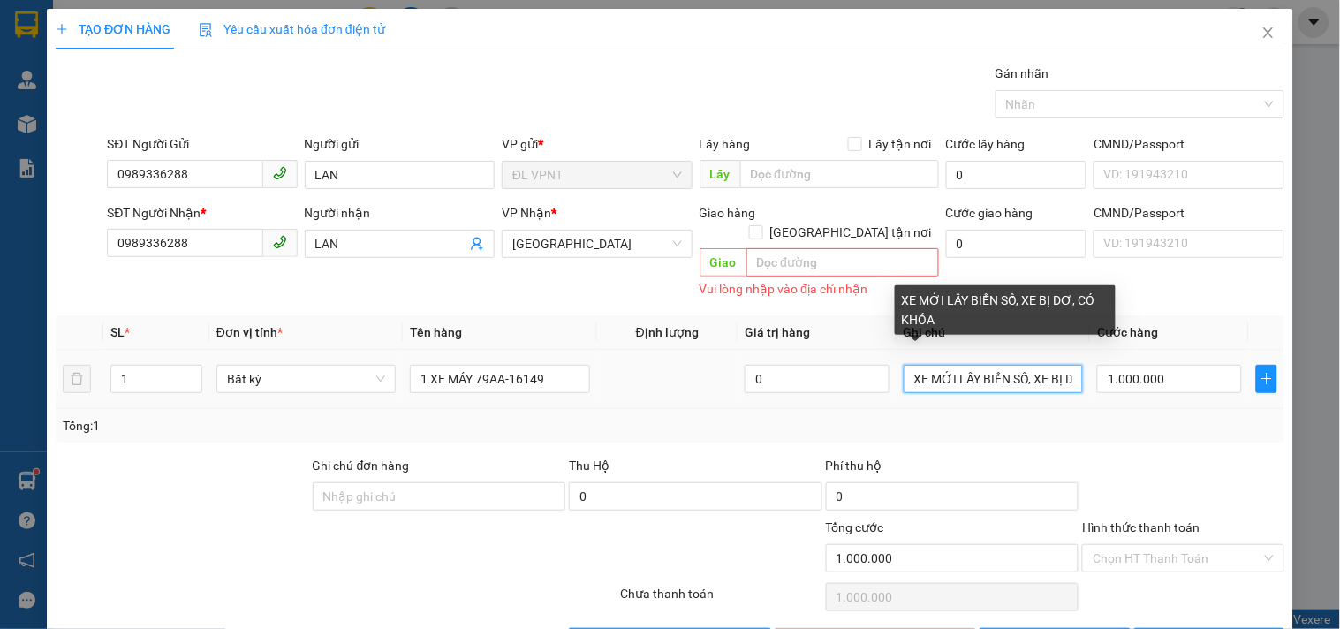
click at [999, 365] on input "XE MỚI LẤY BIỂN SỐ, XE BỊ DƠ, CÓ KHÓA" at bounding box center [993, 379] width 179 height 28
click at [1004, 365] on input "XE MỚI LẤY BIỂN SỐ, XE BỊ DƠ, CÓ KHÓA" at bounding box center [993, 379] width 179 height 28
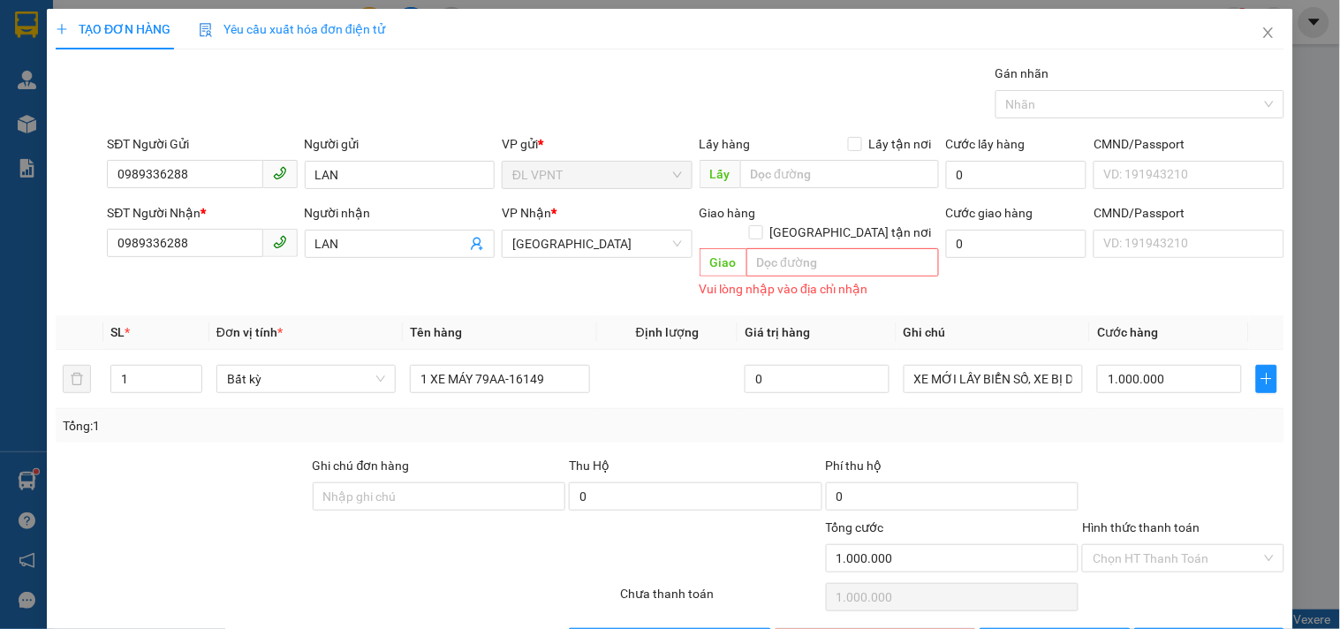
click at [1127, 416] on div "Tổng: 1" at bounding box center [670, 425] width 1214 height 19
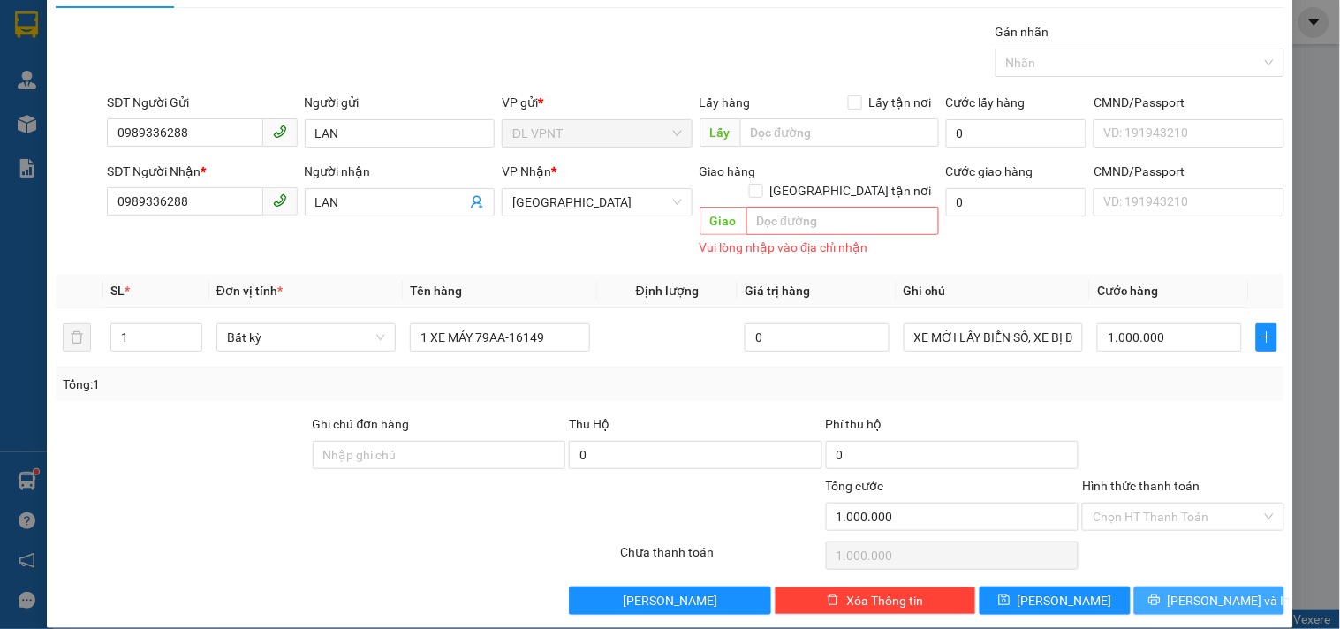
click at [1166, 586] on button "[PERSON_NAME] và In" at bounding box center [1209, 600] width 150 height 28
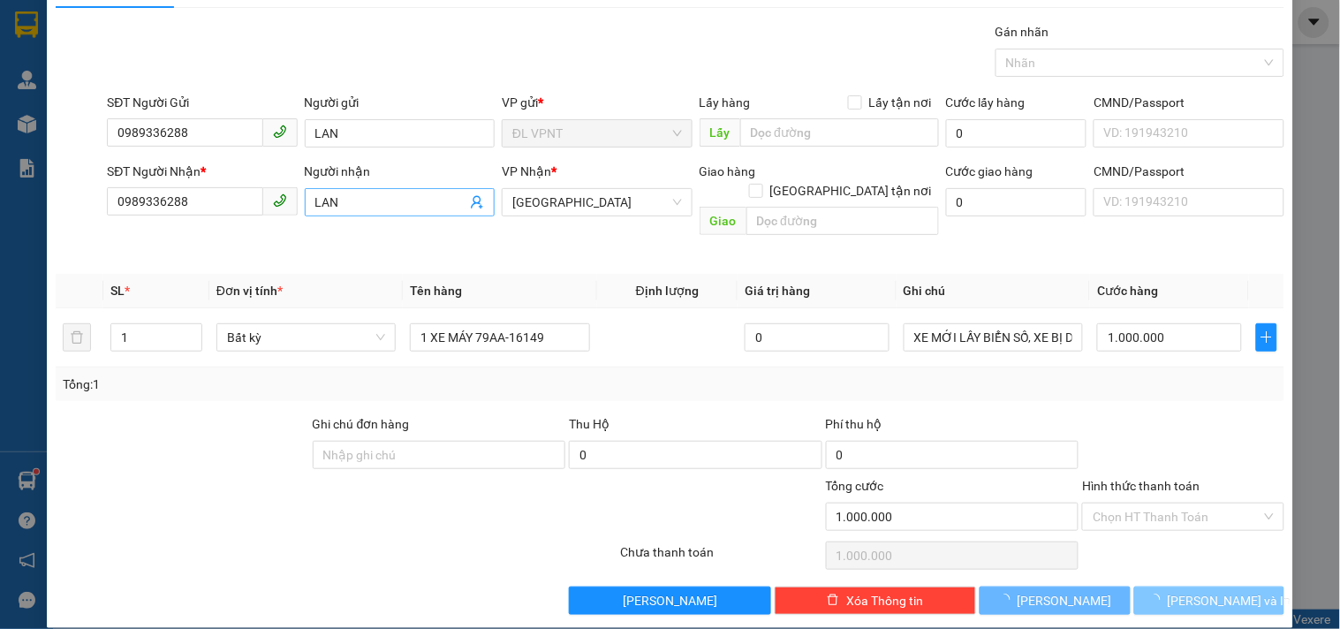
scroll to position [24, 0]
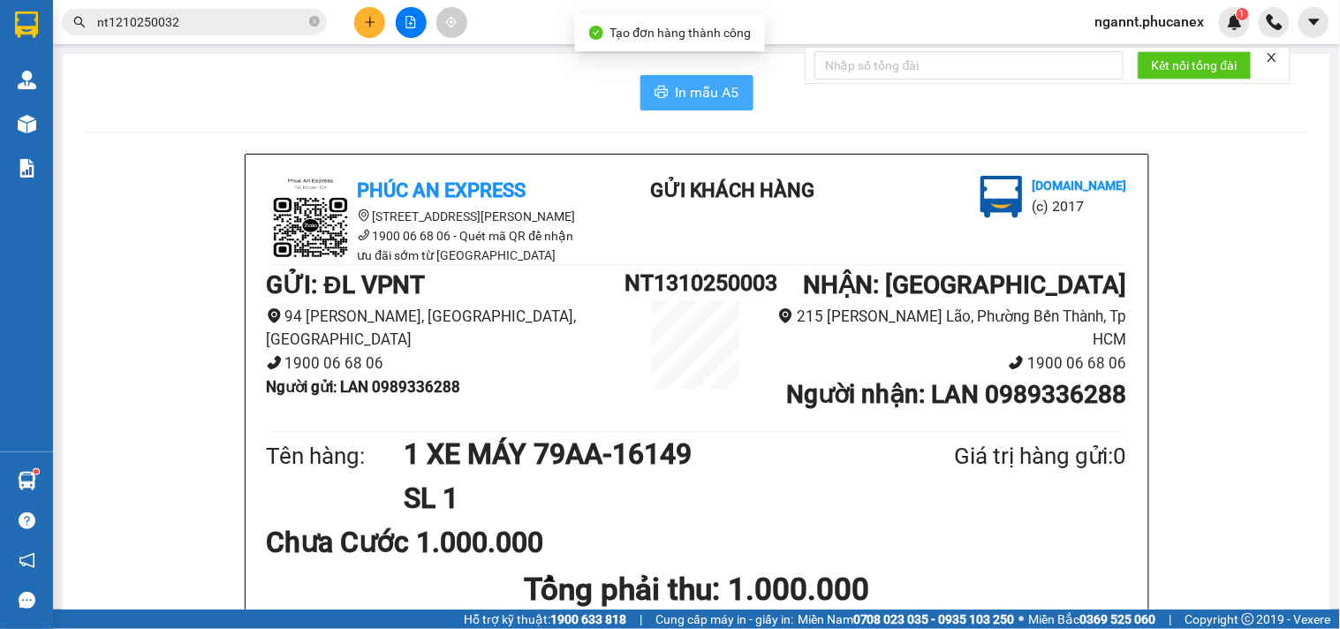
click at [666, 98] on button "In mẫu A5" at bounding box center [696, 92] width 113 height 35
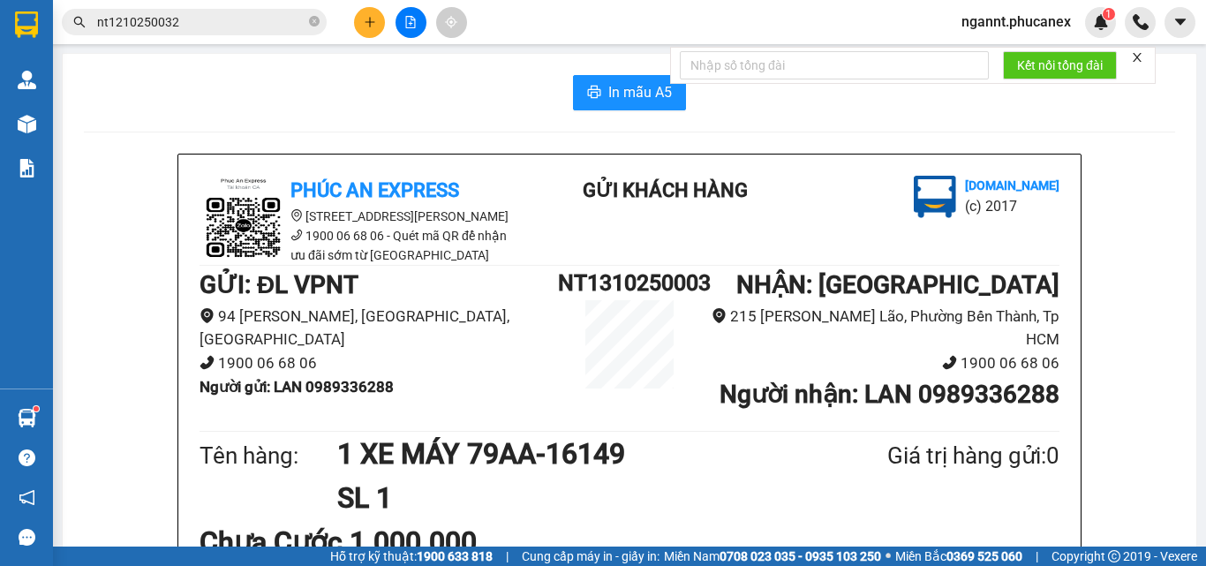
drag, startPoint x: 385, startPoint y: 155, endPoint x: 379, endPoint y: 148, distance: 9.4
click at [385, 155] on div "Phúc An Express [STREET_ADDRESS][PERSON_NAME] 1900 06 68 06 - Quét mã QR để nhậ…" at bounding box center [629, 566] width 903 height 823
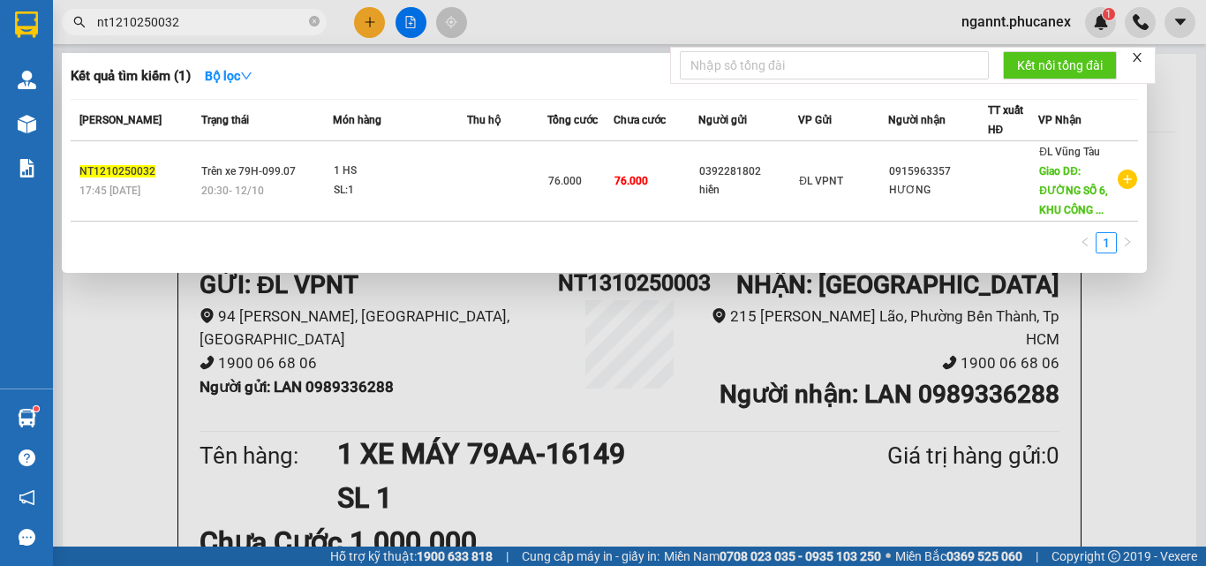
click at [198, 22] on input "nt1210250032" at bounding box center [201, 21] width 208 height 19
drag, startPoint x: 198, startPoint y: 22, endPoint x: 93, endPoint y: -5, distance: 108.6
click at [93, 0] on html "Kết quả tìm kiếm ( 1 ) Bộ lọc Mã ĐH Trạng thái Món hàng Thu hộ Tổng cước Chưa c…" at bounding box center [603, 283] width 1206 height 566
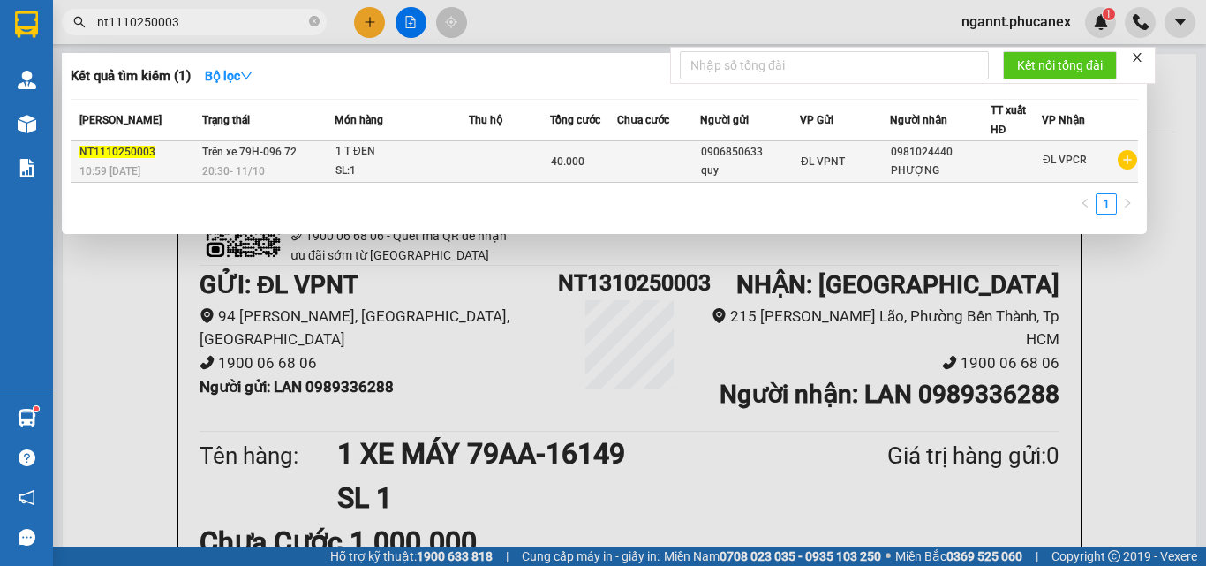
type input "nt1110250003"
click at [711, 145] on div "0906850633" at bounding box center [750, 152] width 98 height 19
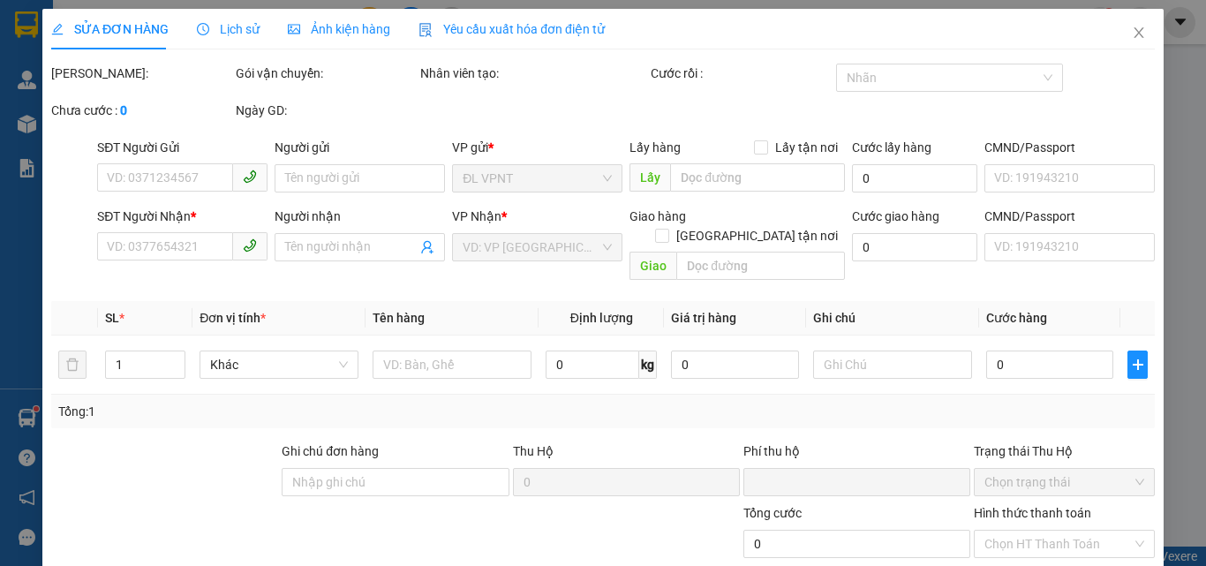
type input "0906850633"
type input "quy"
type input "0981024440"
type input "PHƯỢNG"
type input "0"
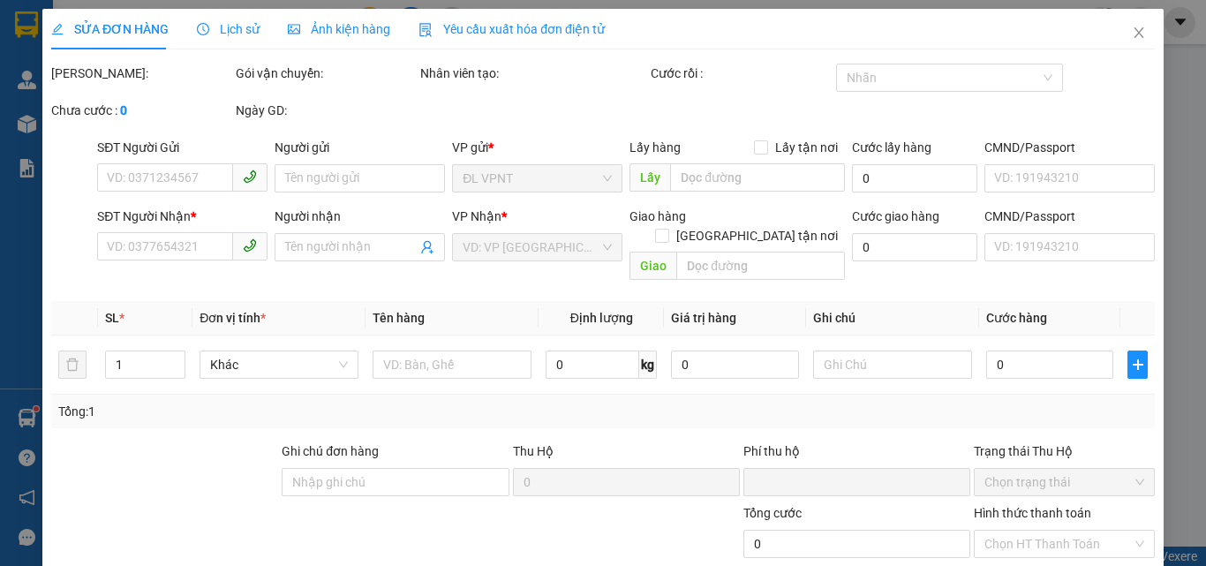
type input "40.000"
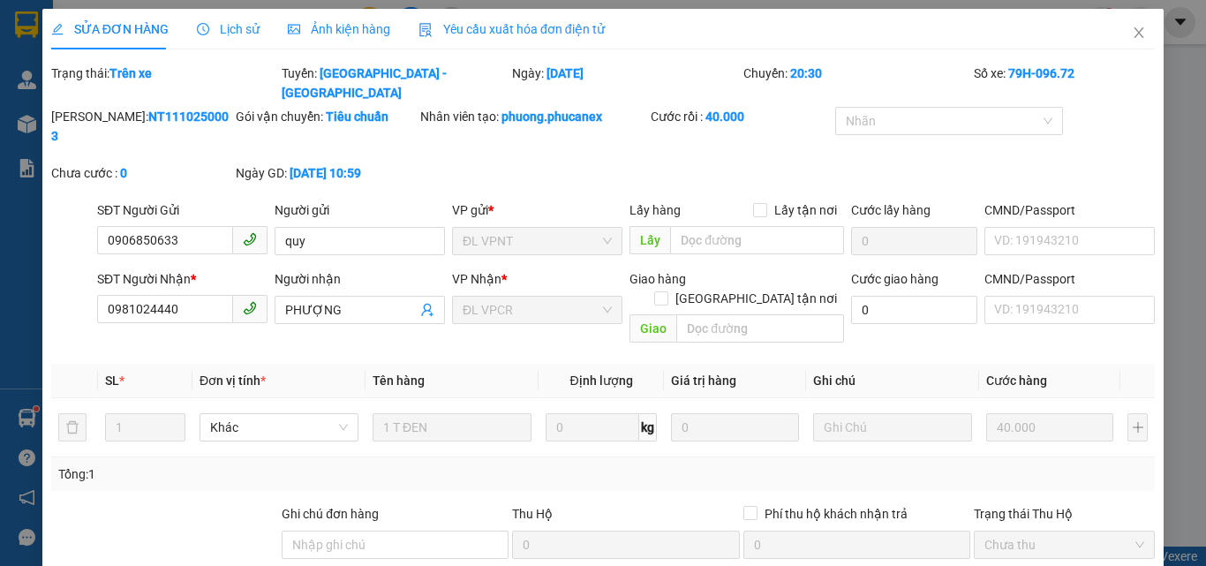
click at [241, 22] on span "Lịch sử" at bounding box center [228, 29] width 63 height 14
